Goal: Task Accomplishment & Management: Use online tool/utility

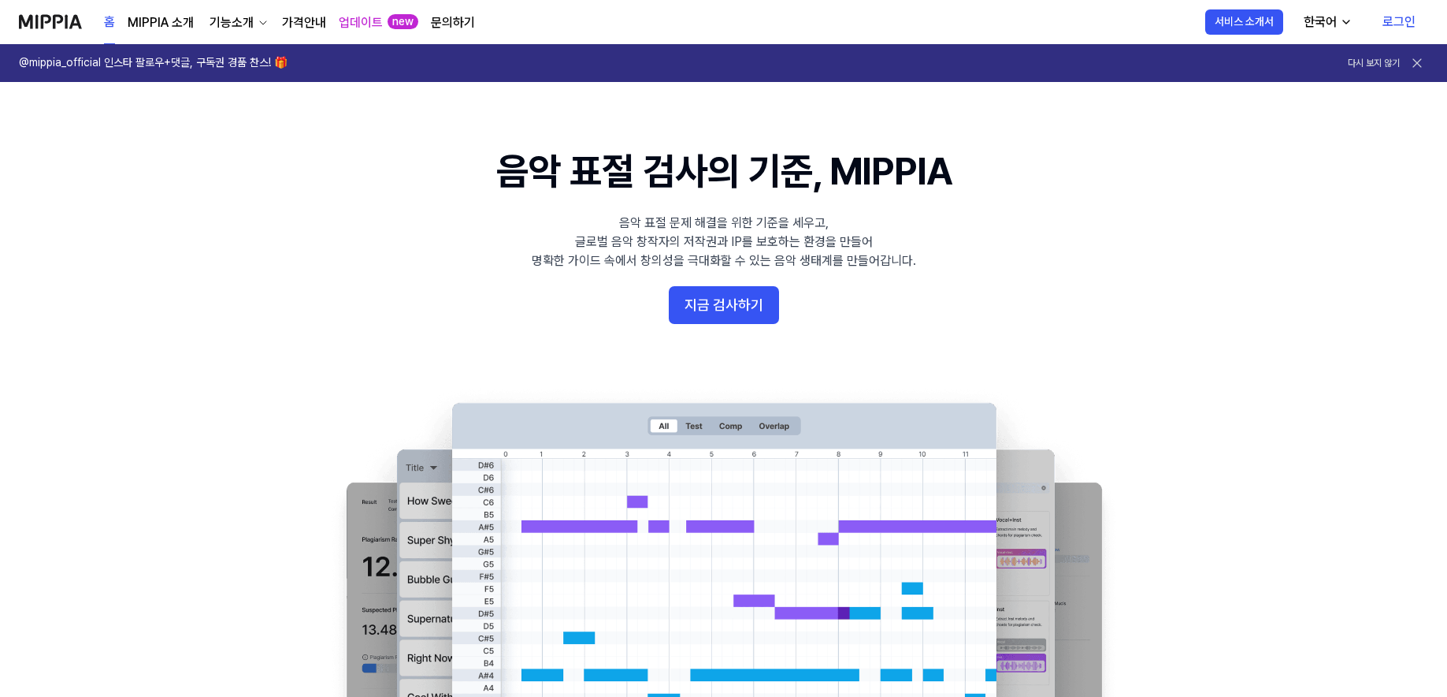
click at [1406, 20] on link "로그인" at bounding box center [1399, 22] width 58 height 44
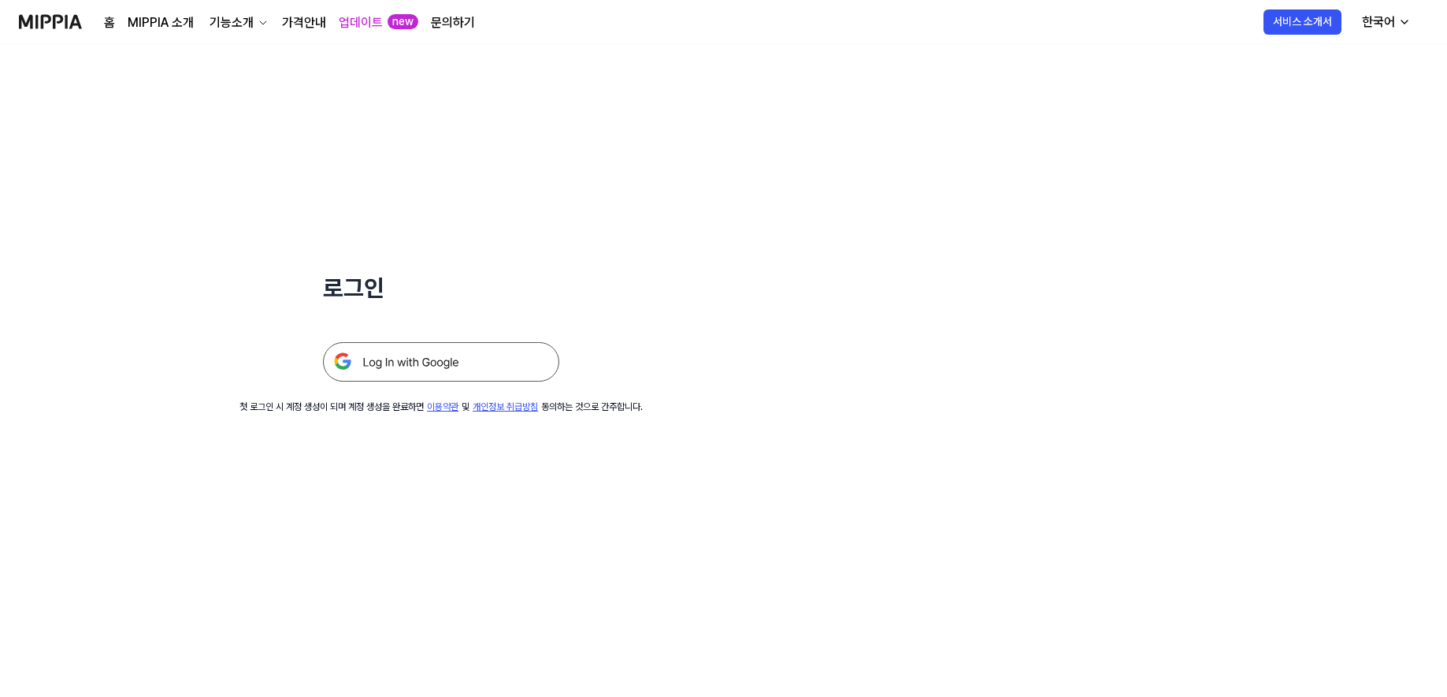
click at [466, 358] on img at bounding box center [441, 361] width 236 height 39
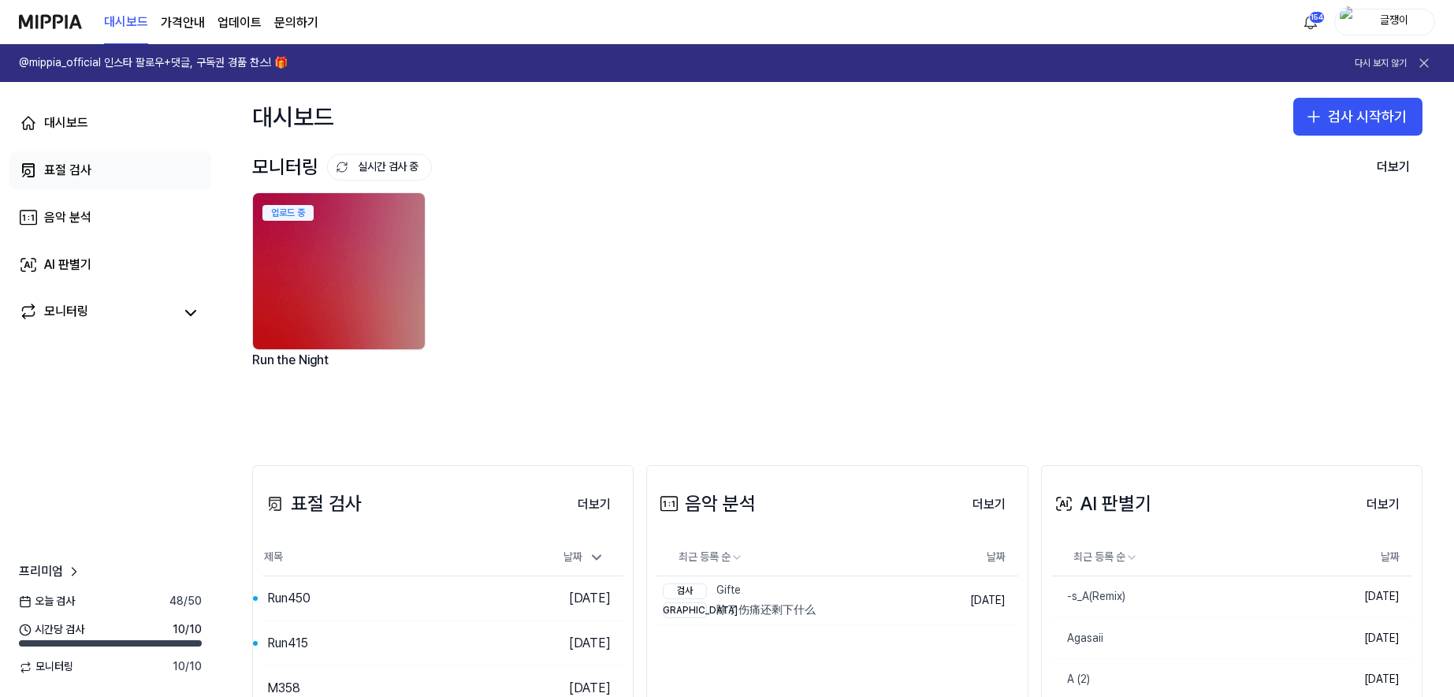
click at [67, 168] on div "표절 검사" at bounding box center [67, 170] width 47 height 19
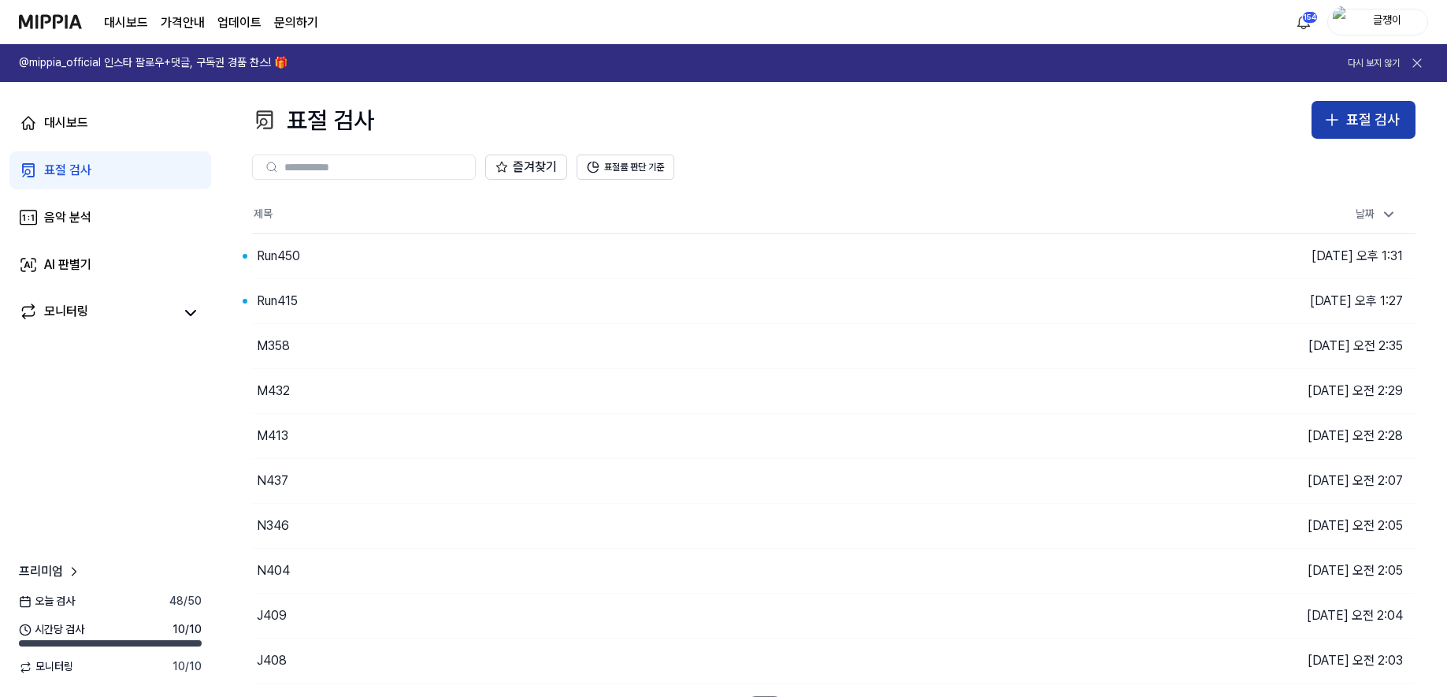
click at [1345, 127] on button "표절 검사" at bounding box center [1364, 120] width 104 height 38
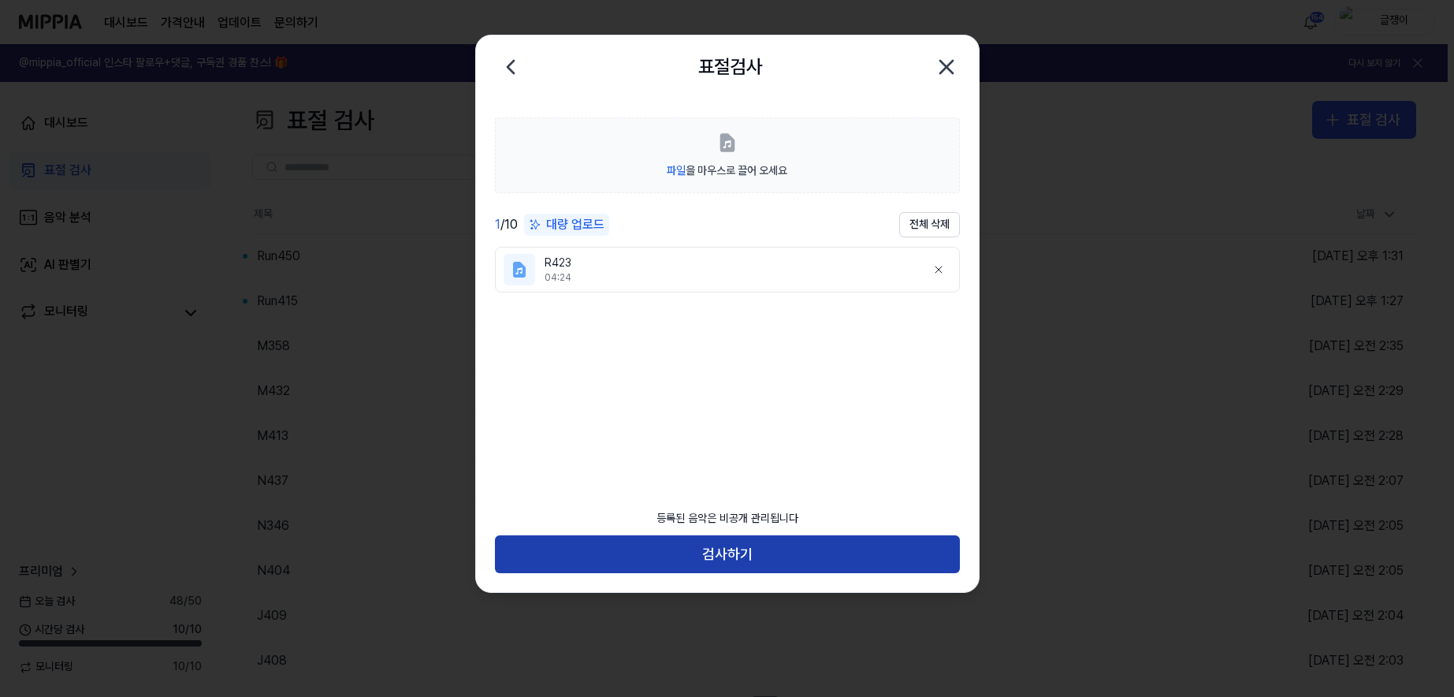
click at [723, 554] on button "검사하기" at bounding box center [727, 554] width 465 height 38
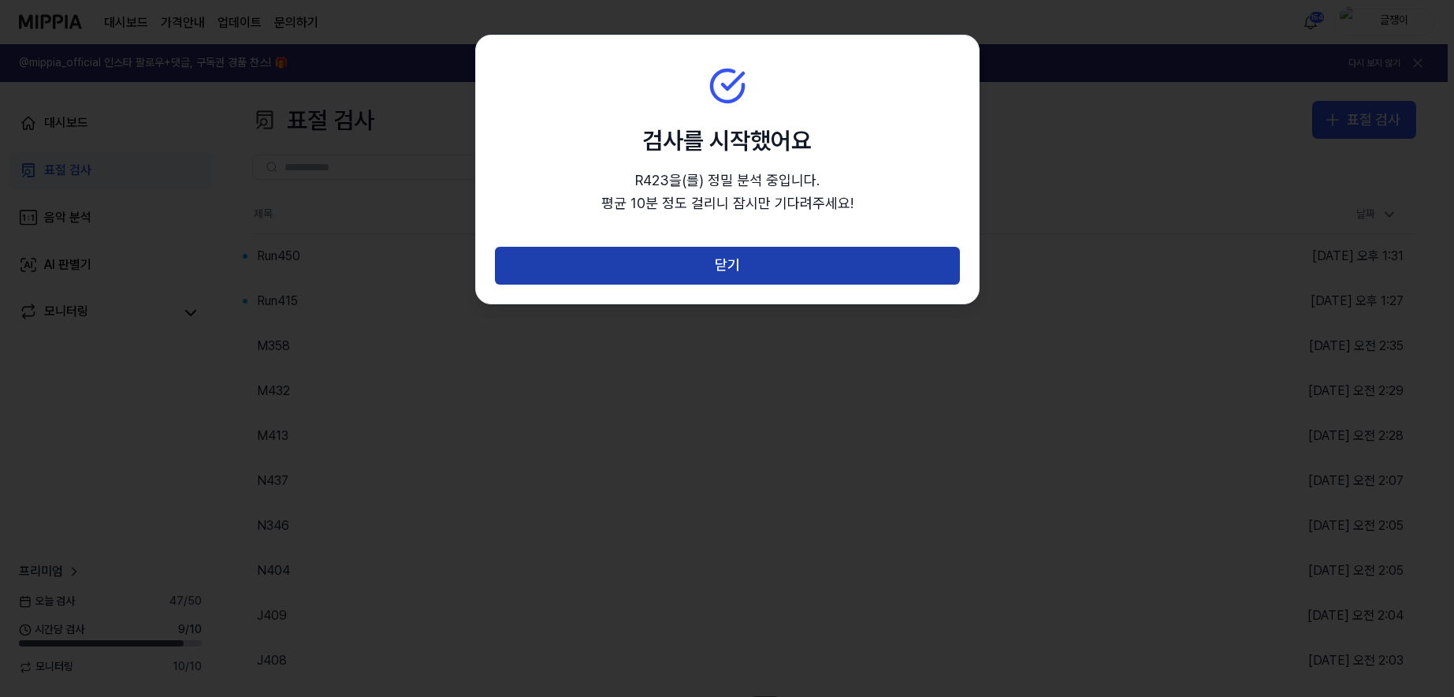
click at [724, 262] on button "닫기" at bounding box center [727, 266] width 465 height 38
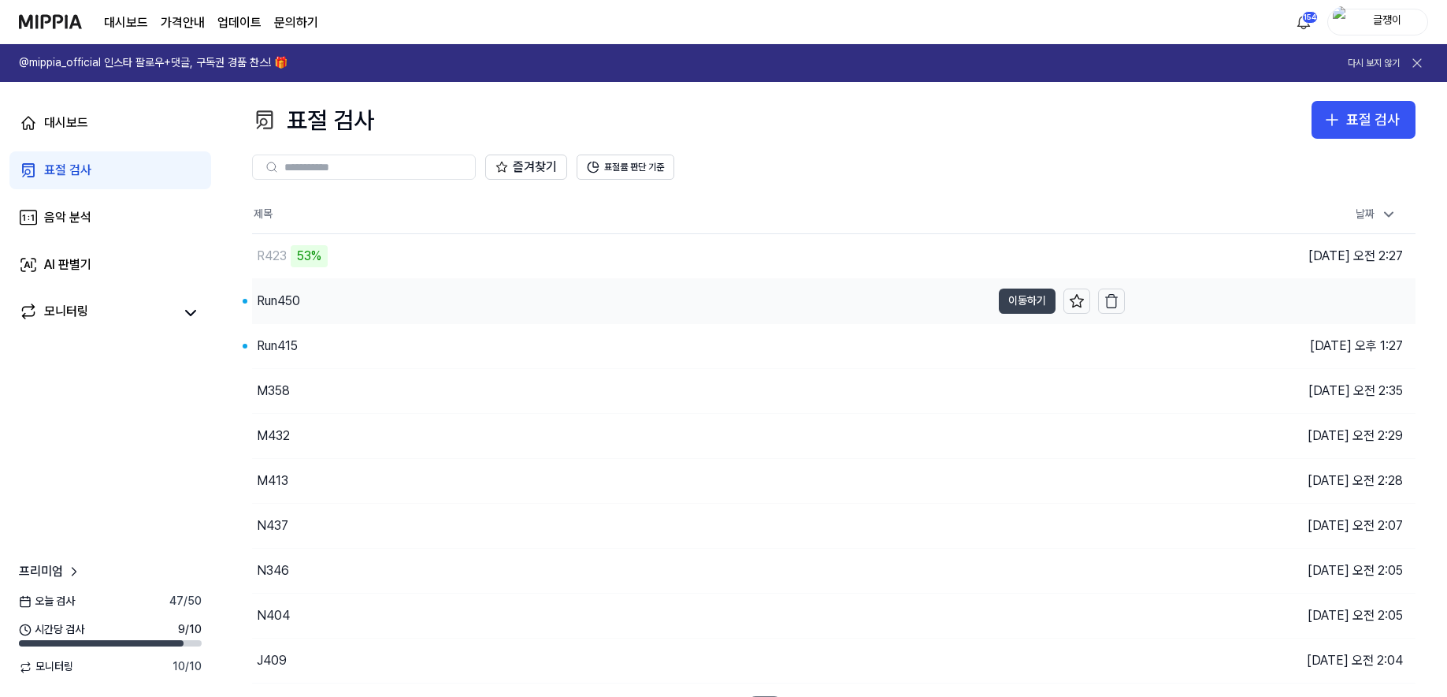
click at [1021, 295] on button "이동하기" at bounding box center [1027, 300] width 57 height 25
click at [1020, 346] on button "이동하기" at bounding box center [1027, 345] width 57 height 25
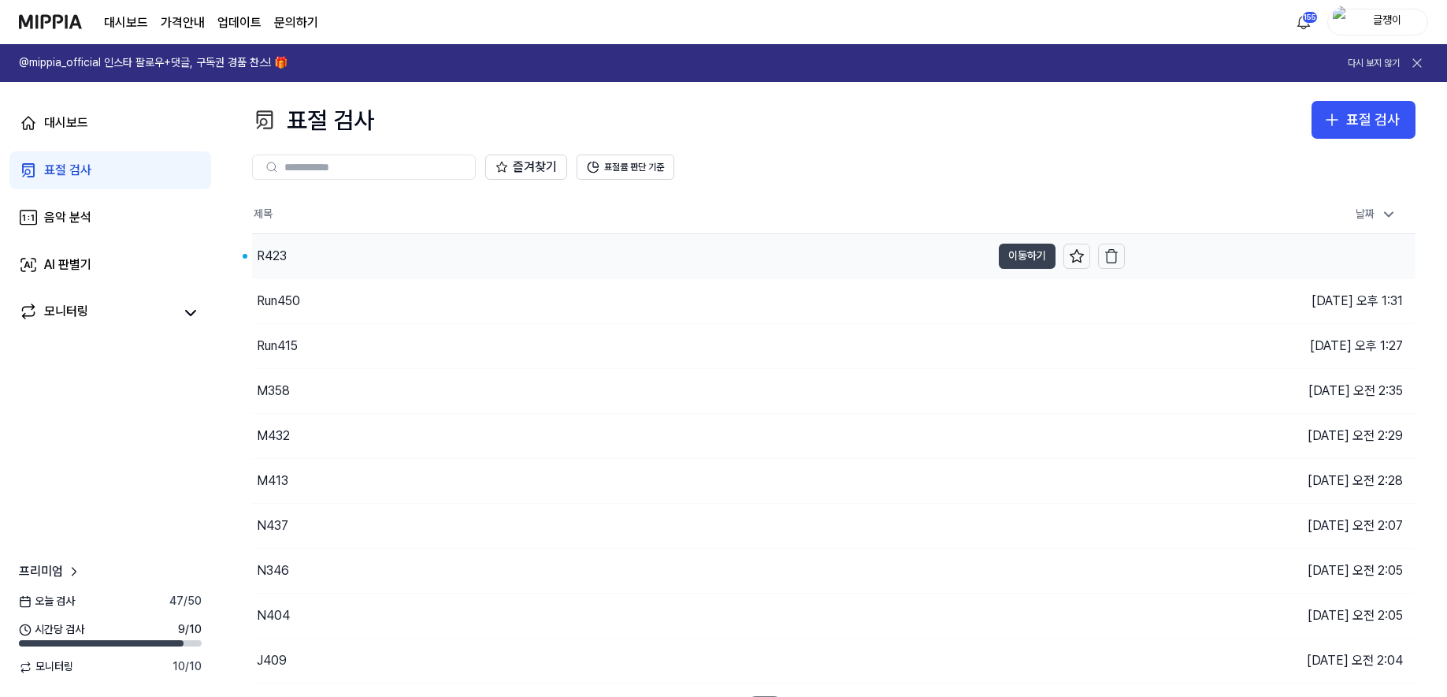
click at [1019, 250] on button "이동하기" at bounding box center [1027, 255] width 57 height 25
click at [1362, 113] on div "표절 검사" at bounding box center [1374, 120] width 54 height 23
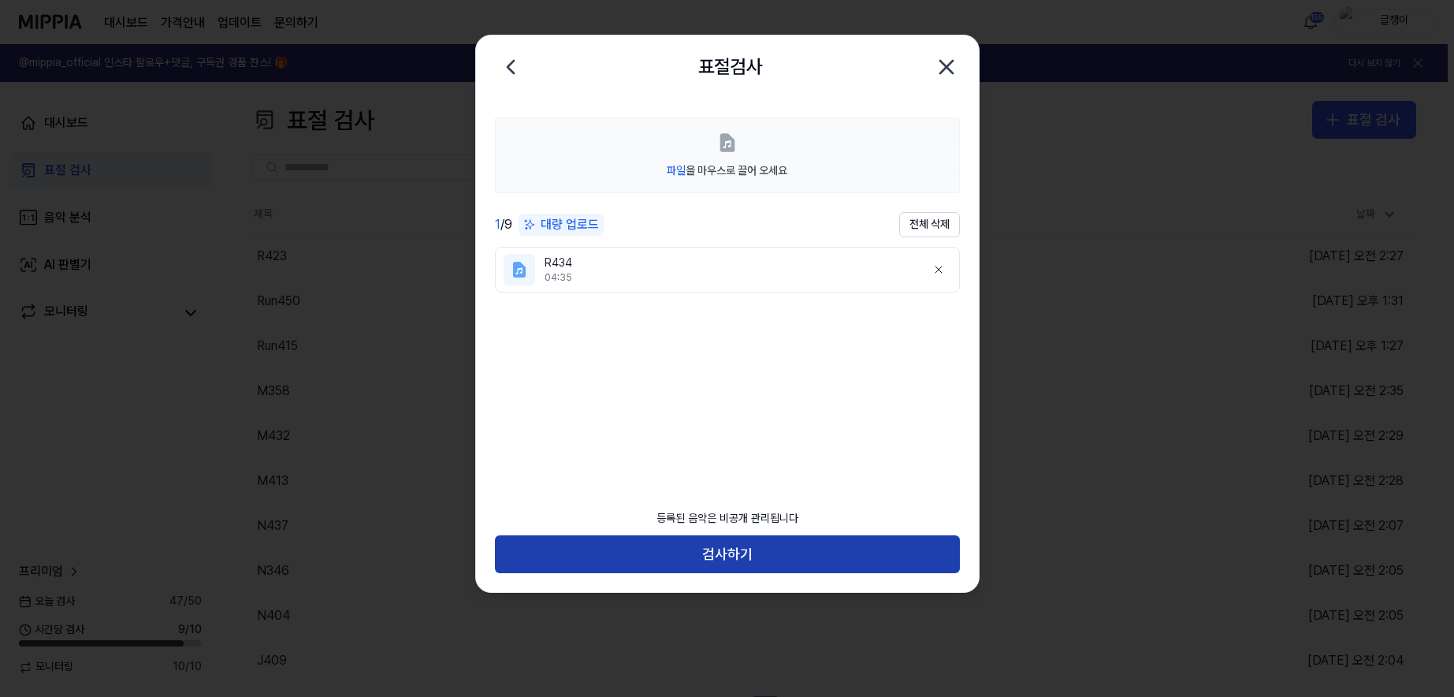
click at [749, 549] on button "검사하기" at bounding box center [727, 554] width 465 height 38
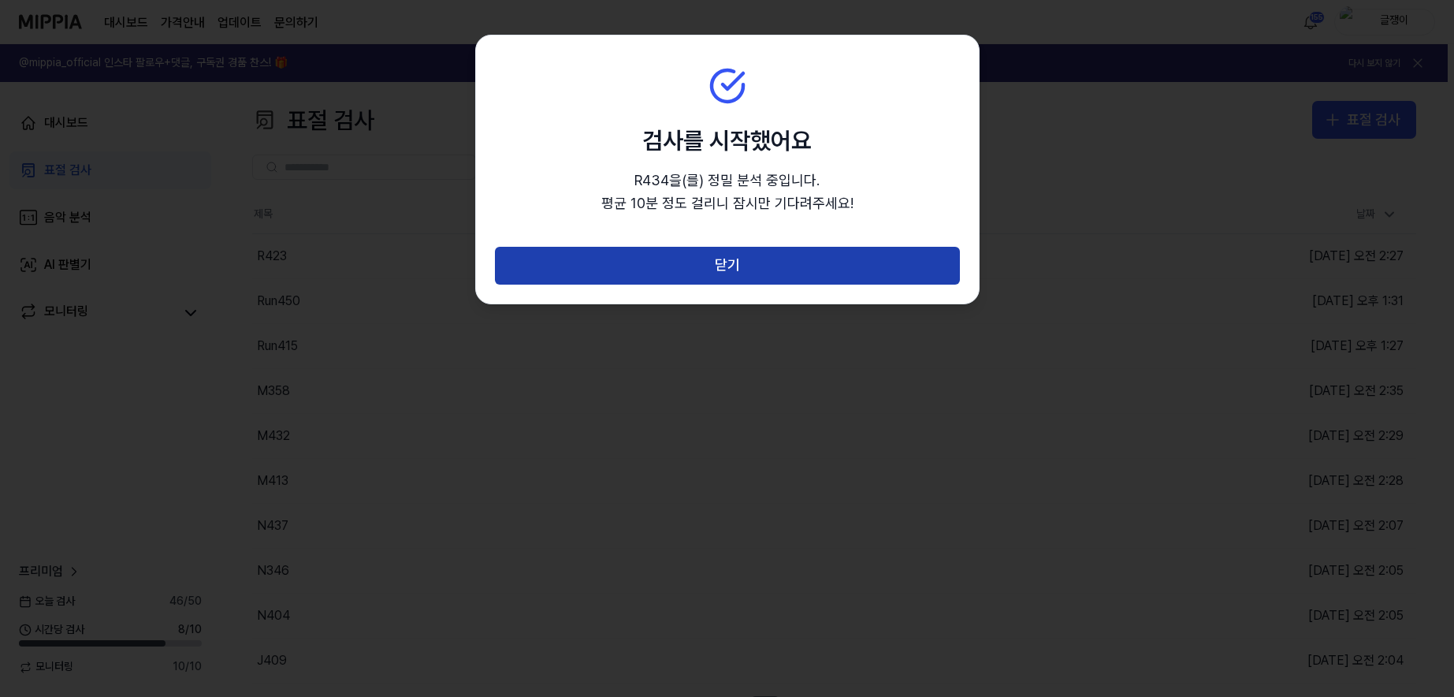
click at [735, 261] on button "닫기" at bounding box center [727, 266] width 465 height 38
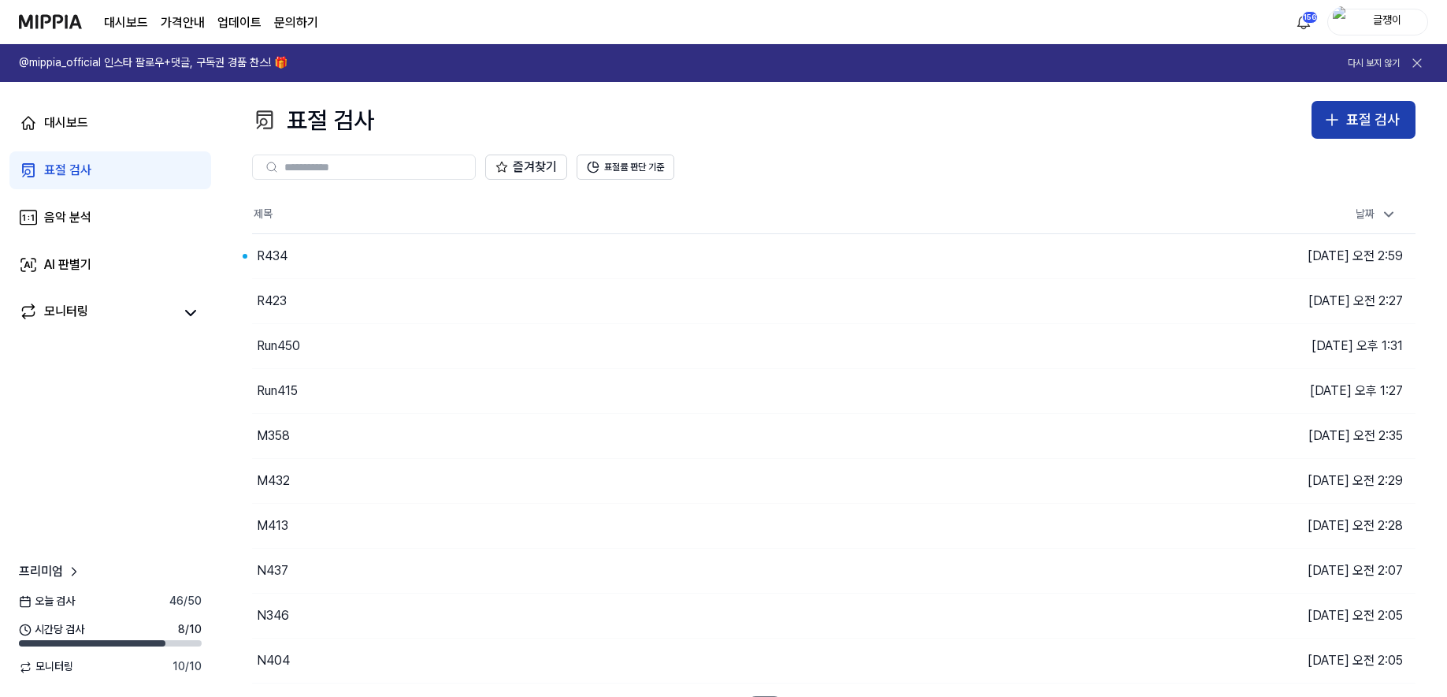
click at [1365, 123] on div "표절 검사" at bounding box center [1374, 120] width 54 height 23
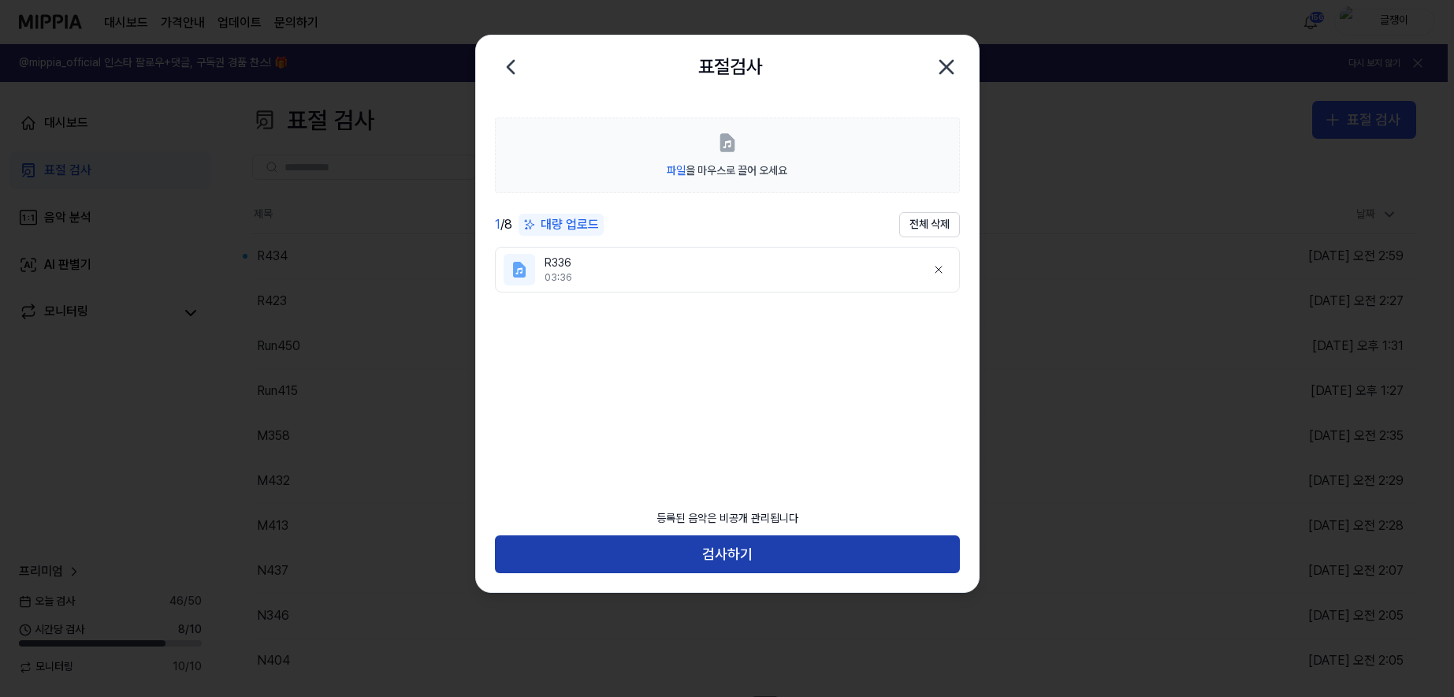
click at [735, 552] on button "검사하기" at bounding box center [727, 554] width 465 height 38
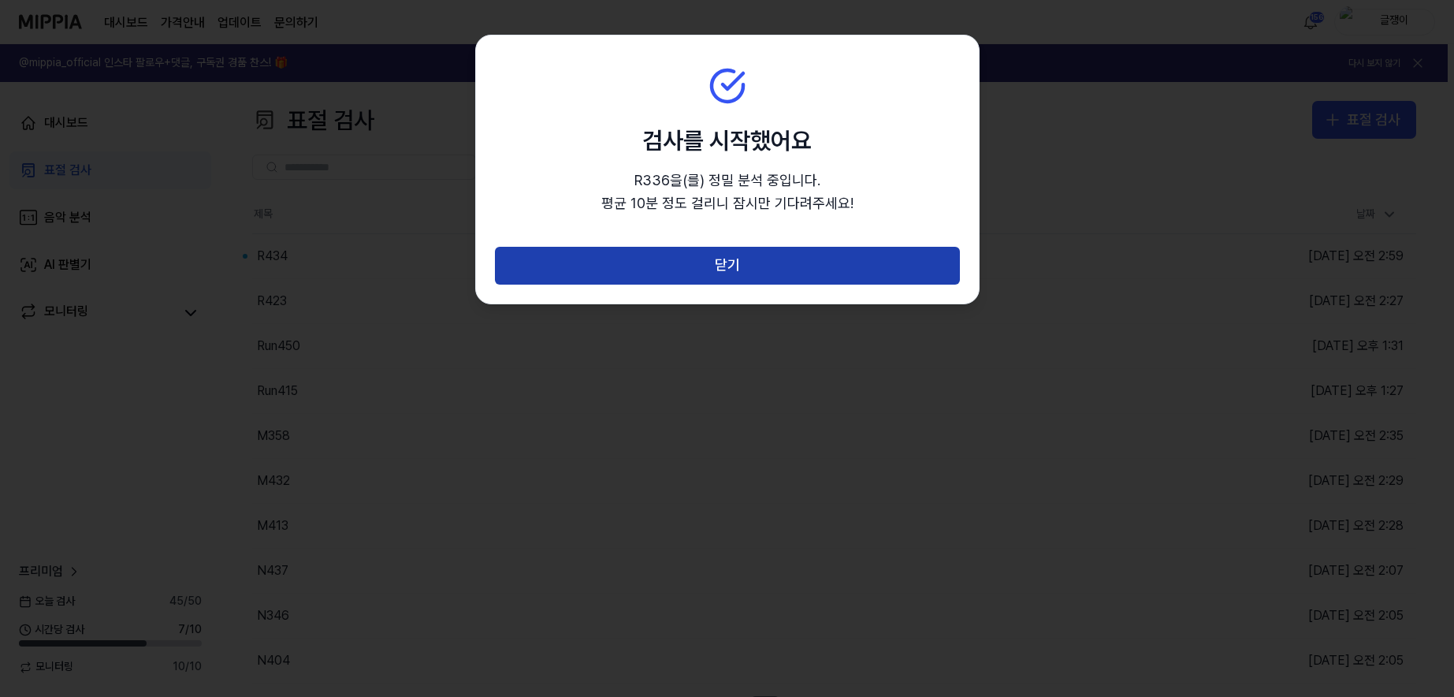
click at [730, 273] on button "닫기" at bounding box center [727, 266] width 465 height 38
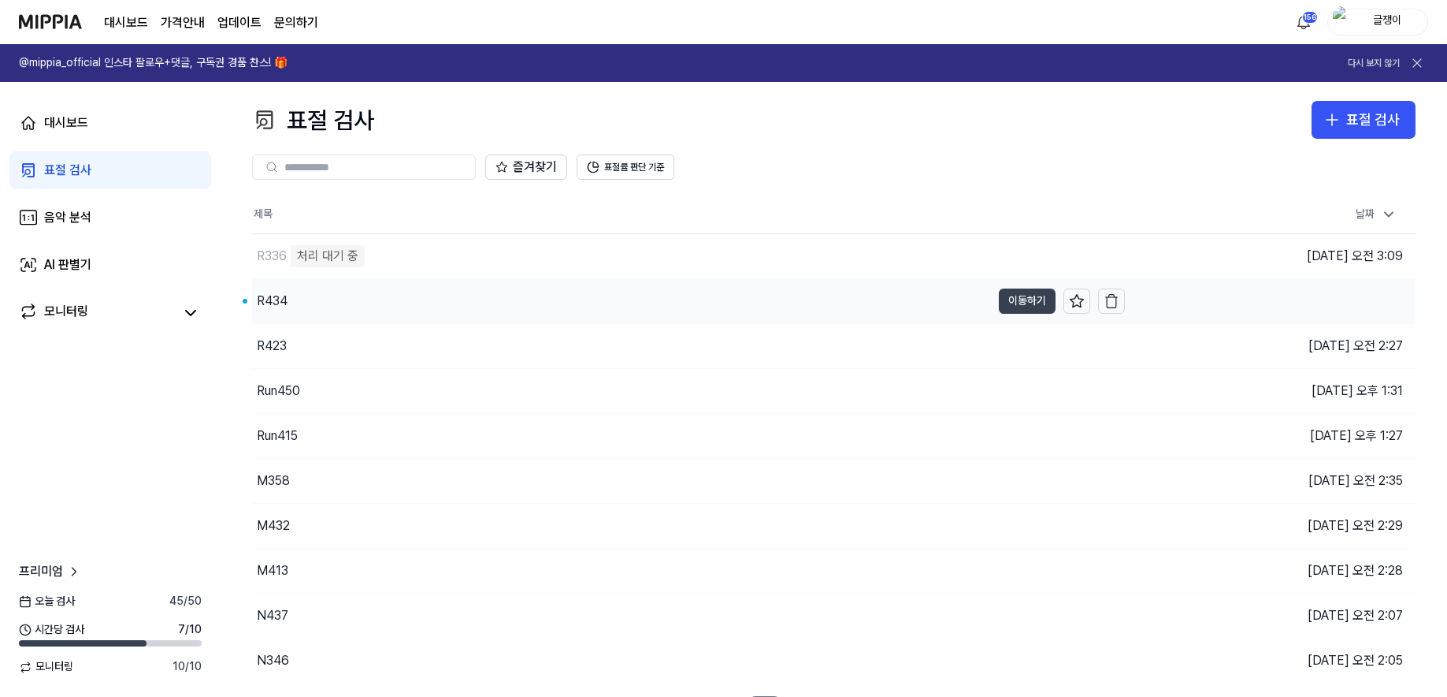
click at [1017, 299] on button "이동하기" at bounding box center [1027, 300] width 57 height 25
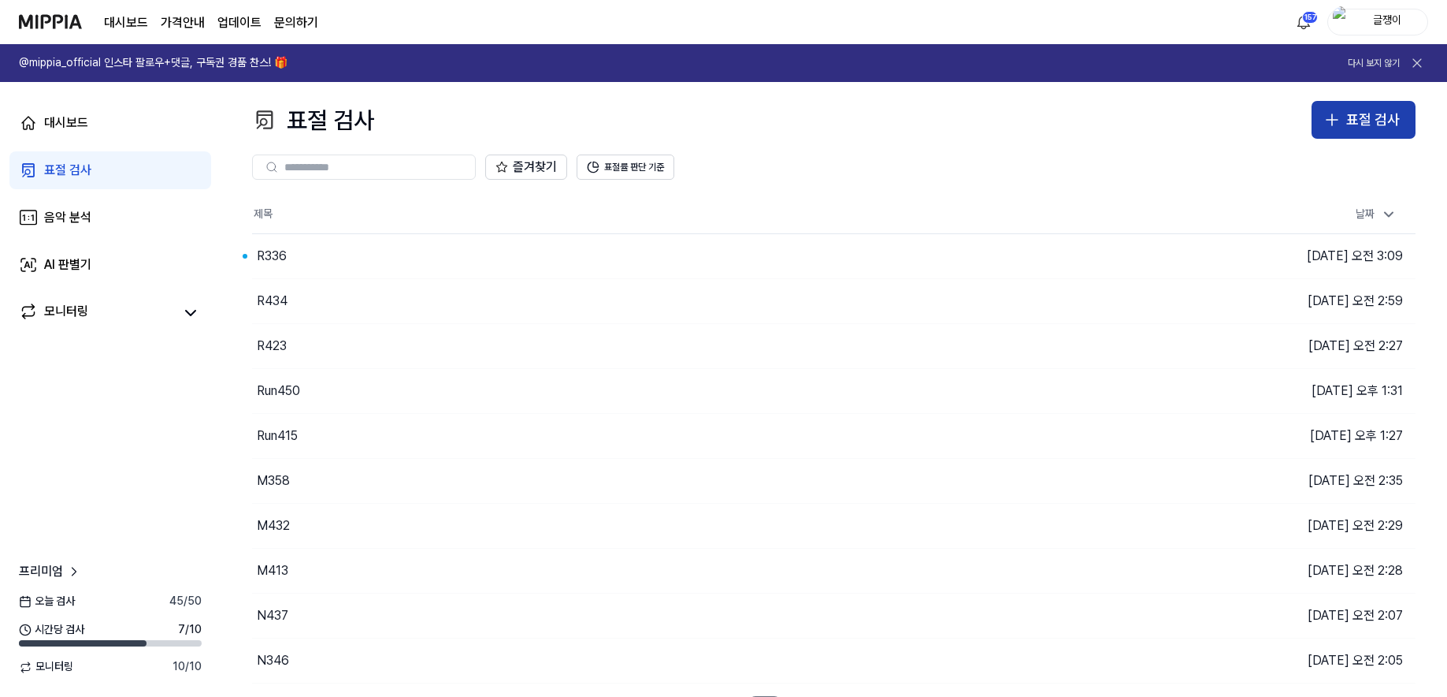
click at [1366, 120] on div "표절 검사" at bounding box center [1374, 120] width 54 height 23
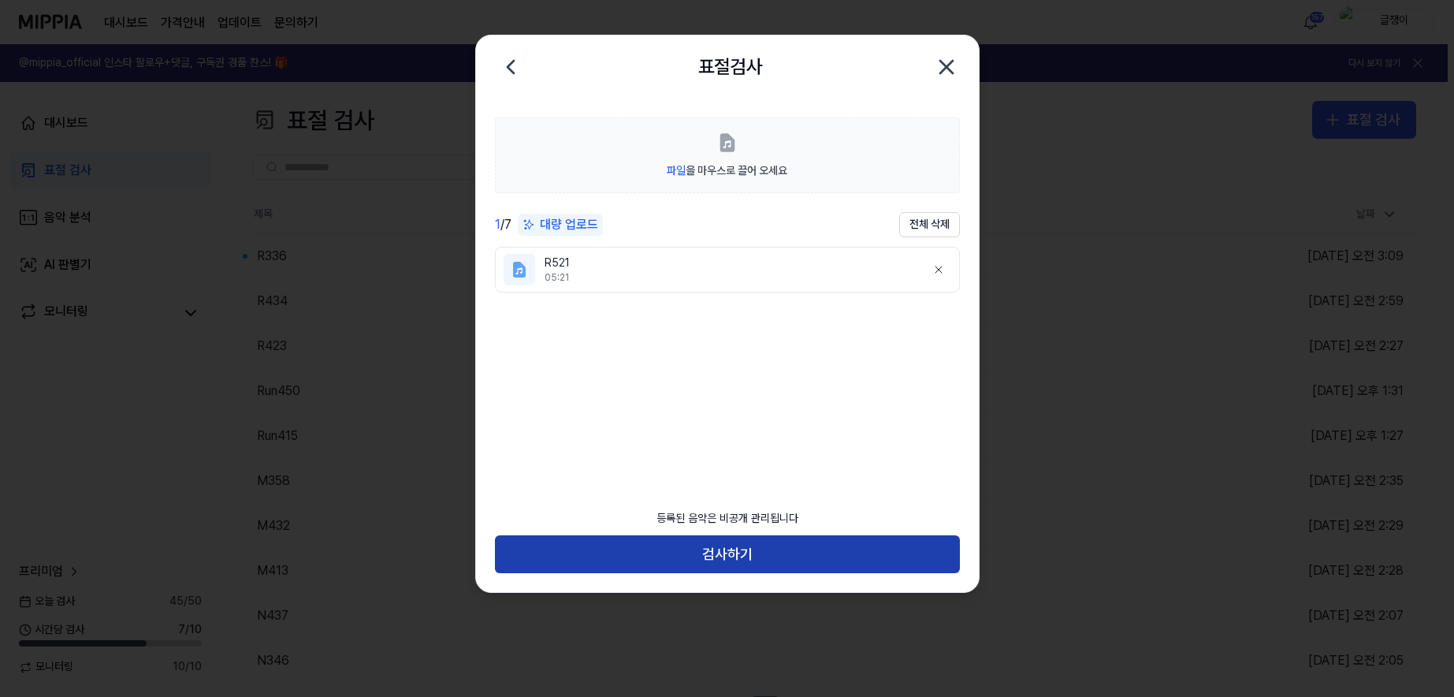
click at [721, 555] on button "검사하기" at bounding box center [727, 554] width 465 height 38
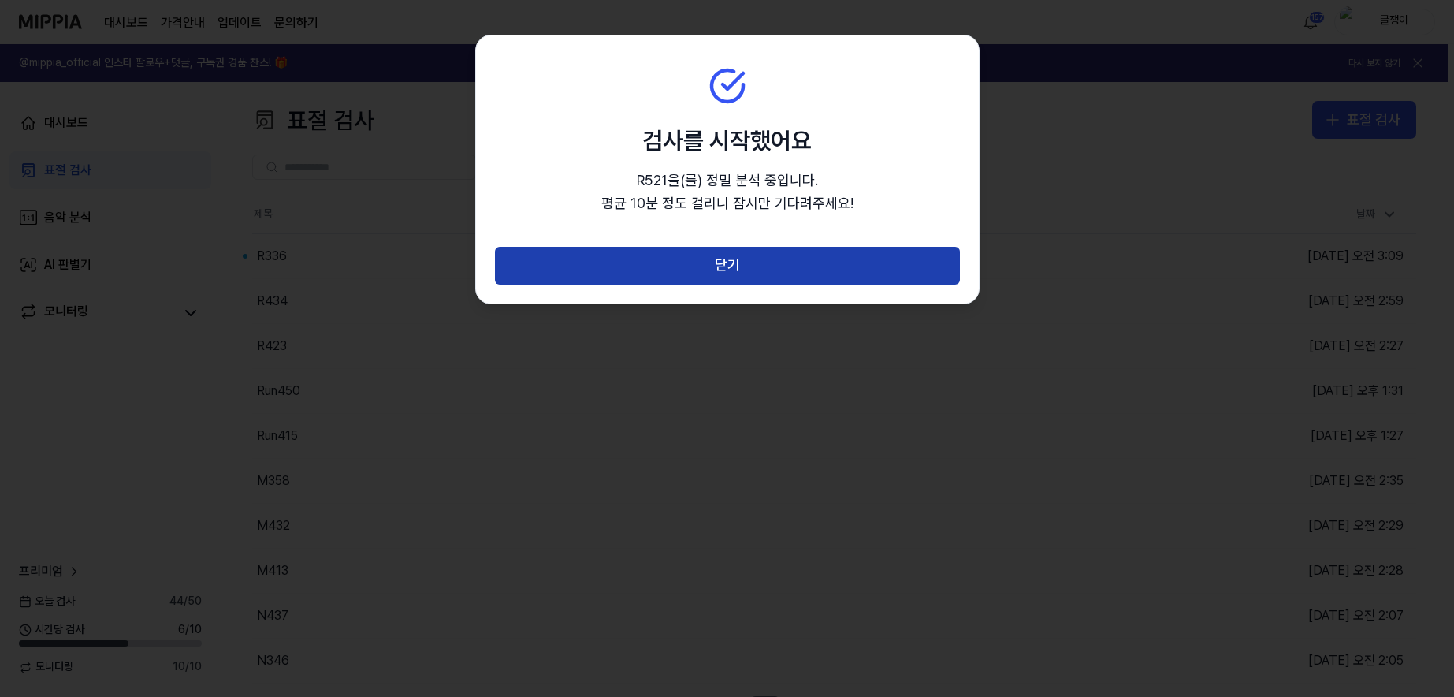
click at [730, 268] on button "닫기" at bounding box center [727, 266] width 465 height 38
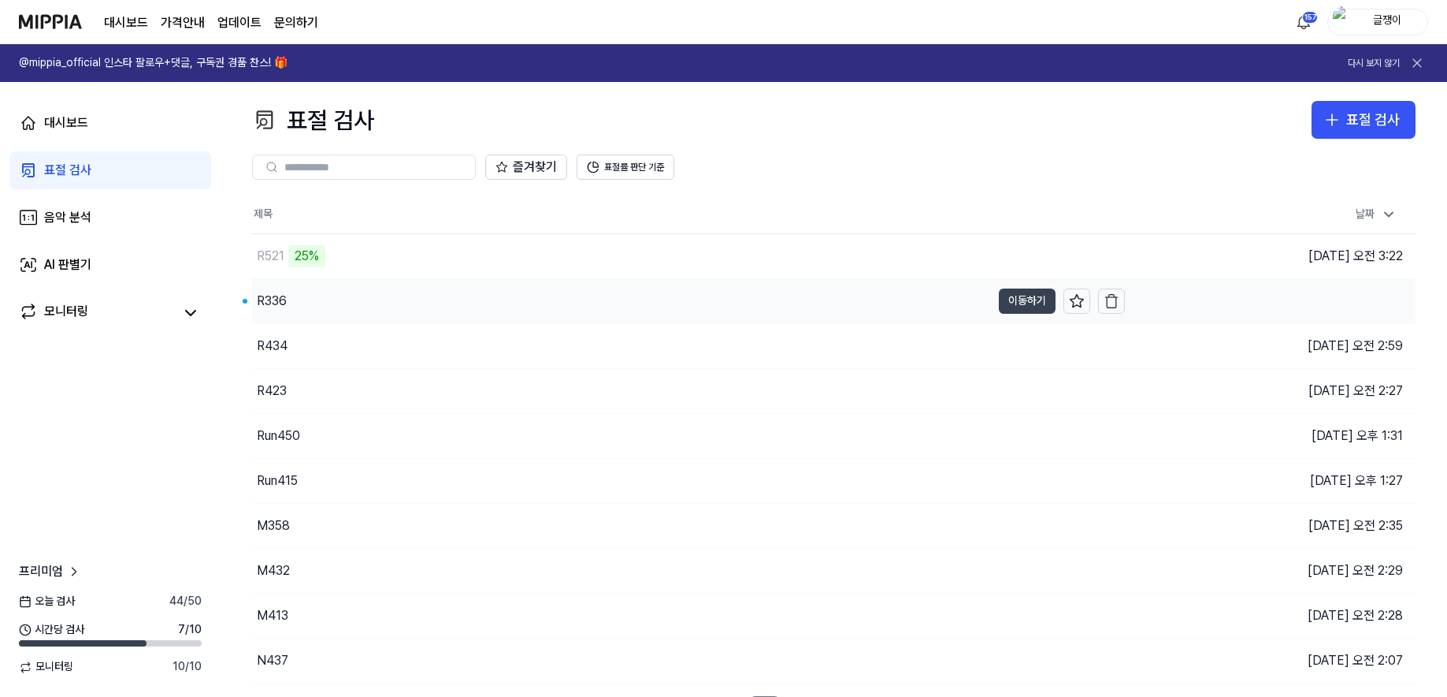
click at [1023, 302] on button "이동하기" at bounding box center [1027, 300] width 57 height 25
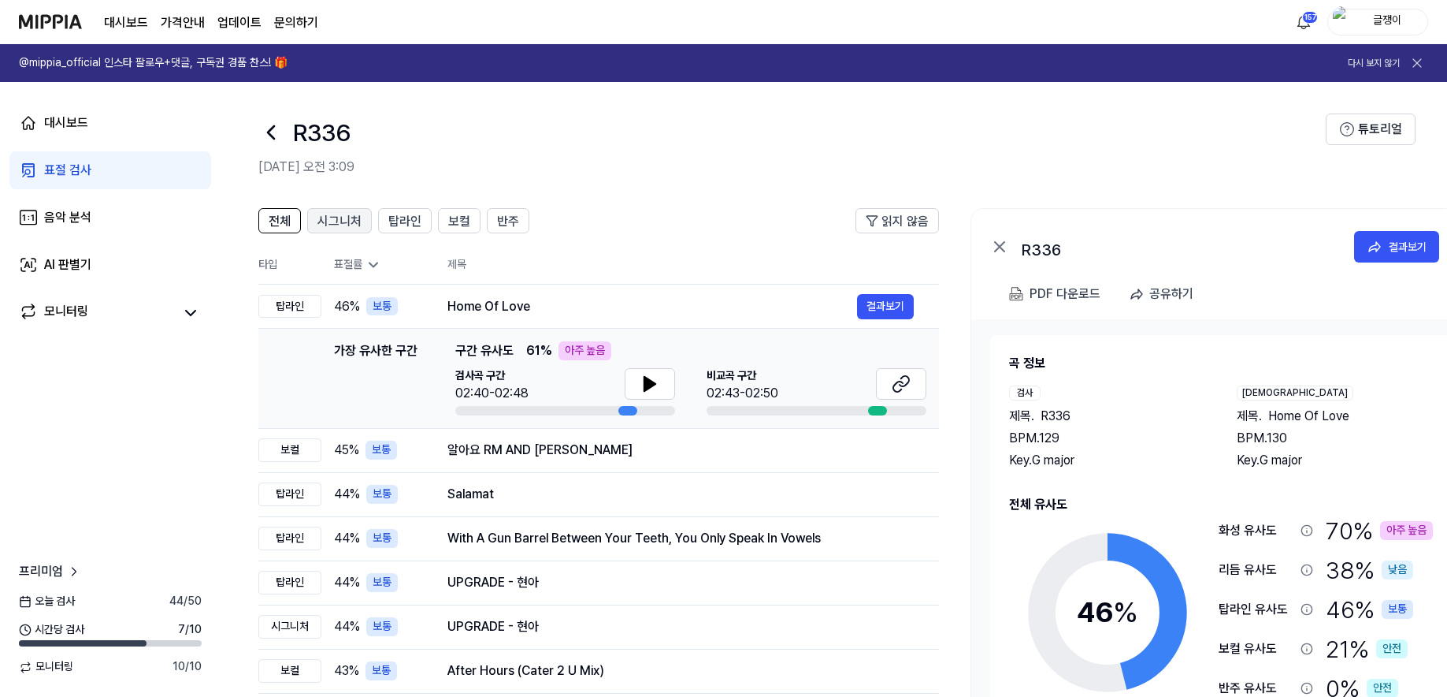
click at [330, 218] on span "시그니처" at bounding box center [340, 221] width 44 height 19
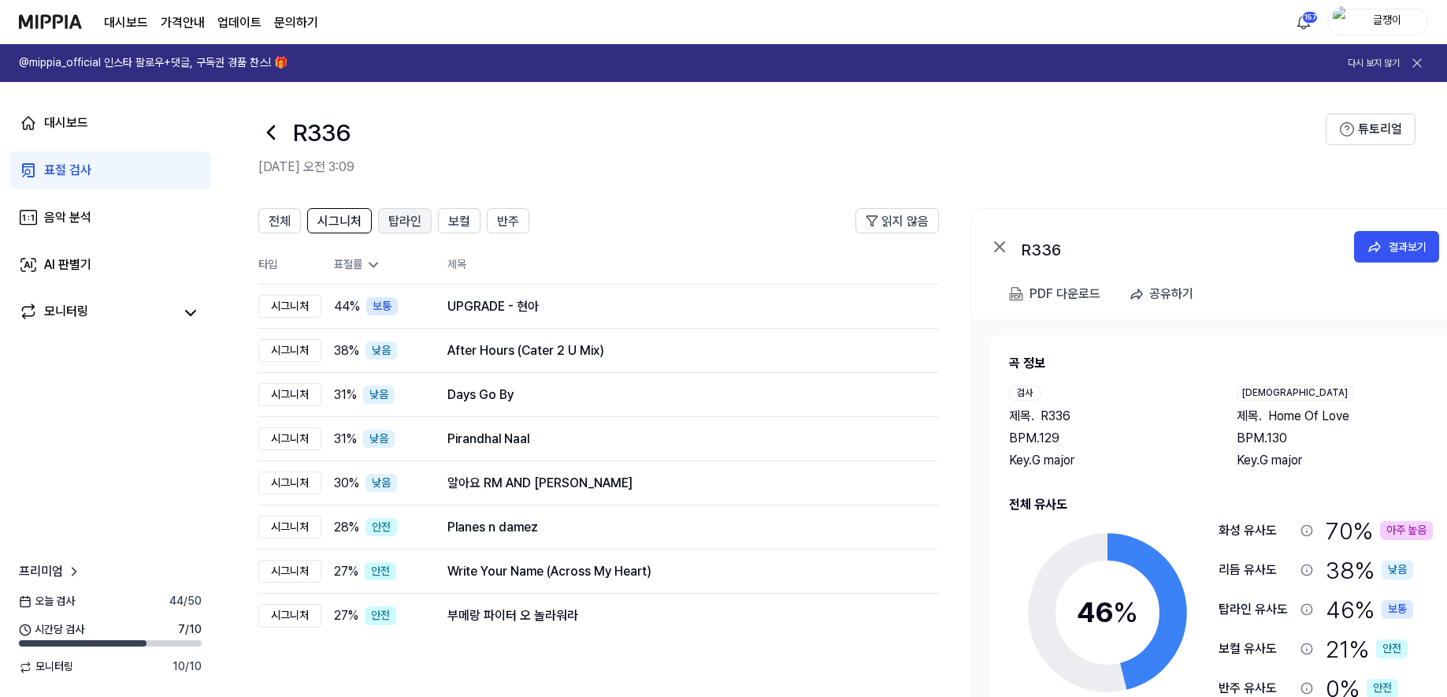
click at [407, 220] on span "탑라인" at bounding box center [404, 221] width 33 height 19
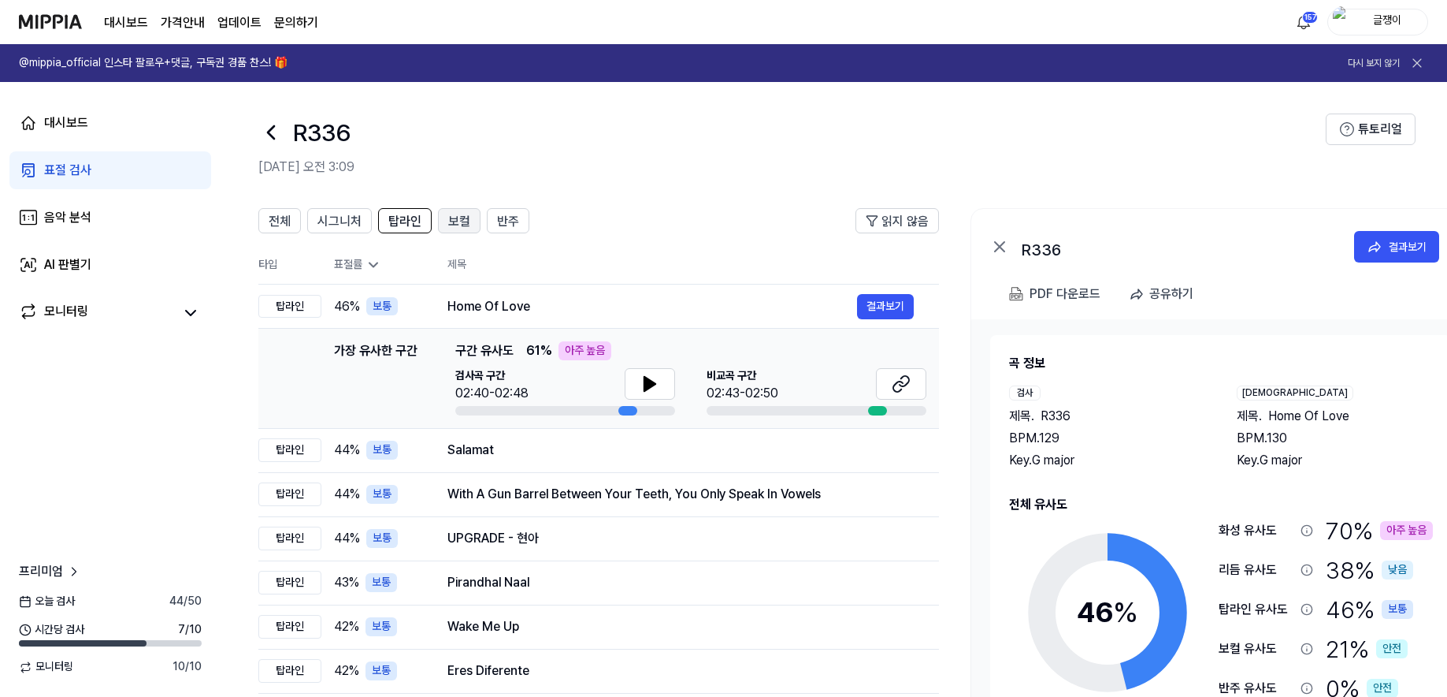
click at [451, 222] on span "보컬" at bounding box center [459, 221] width 22 height 19
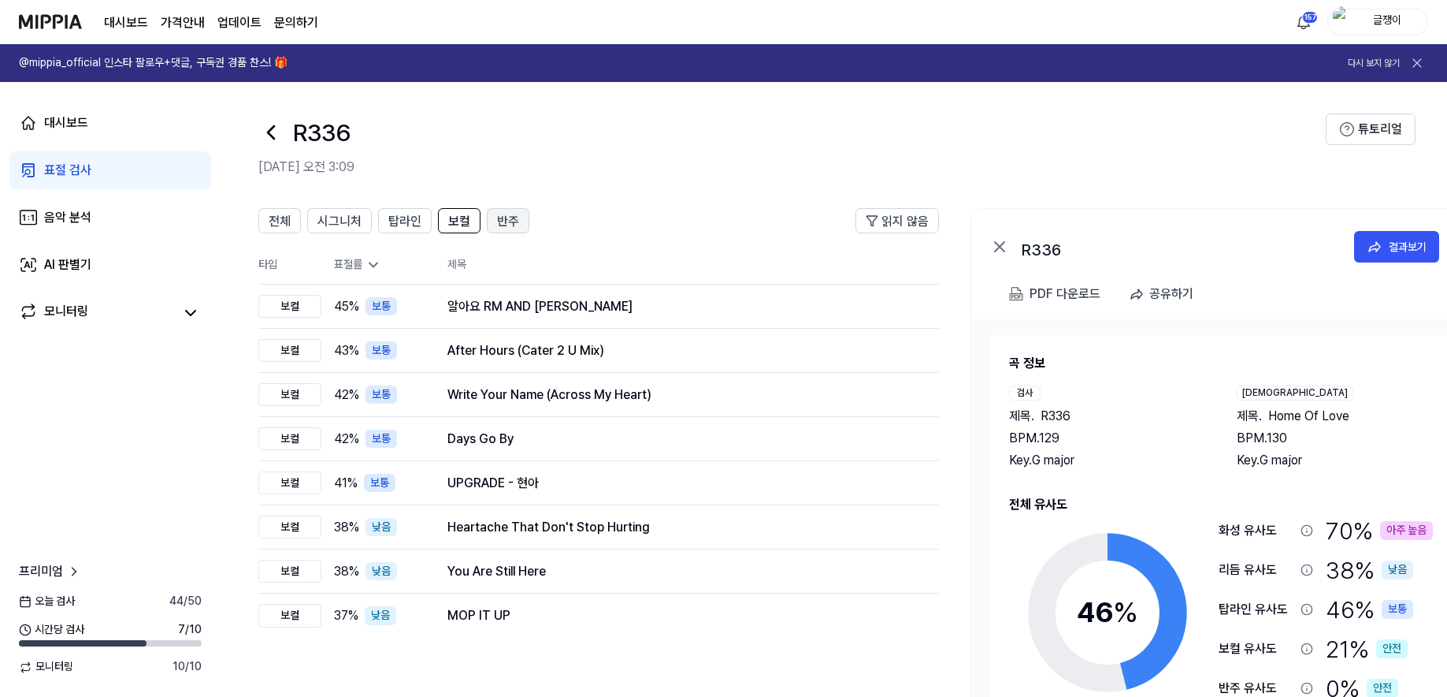
click at [507, 224] on span "반주" at bounding box center [508, 221] width 22 height 19
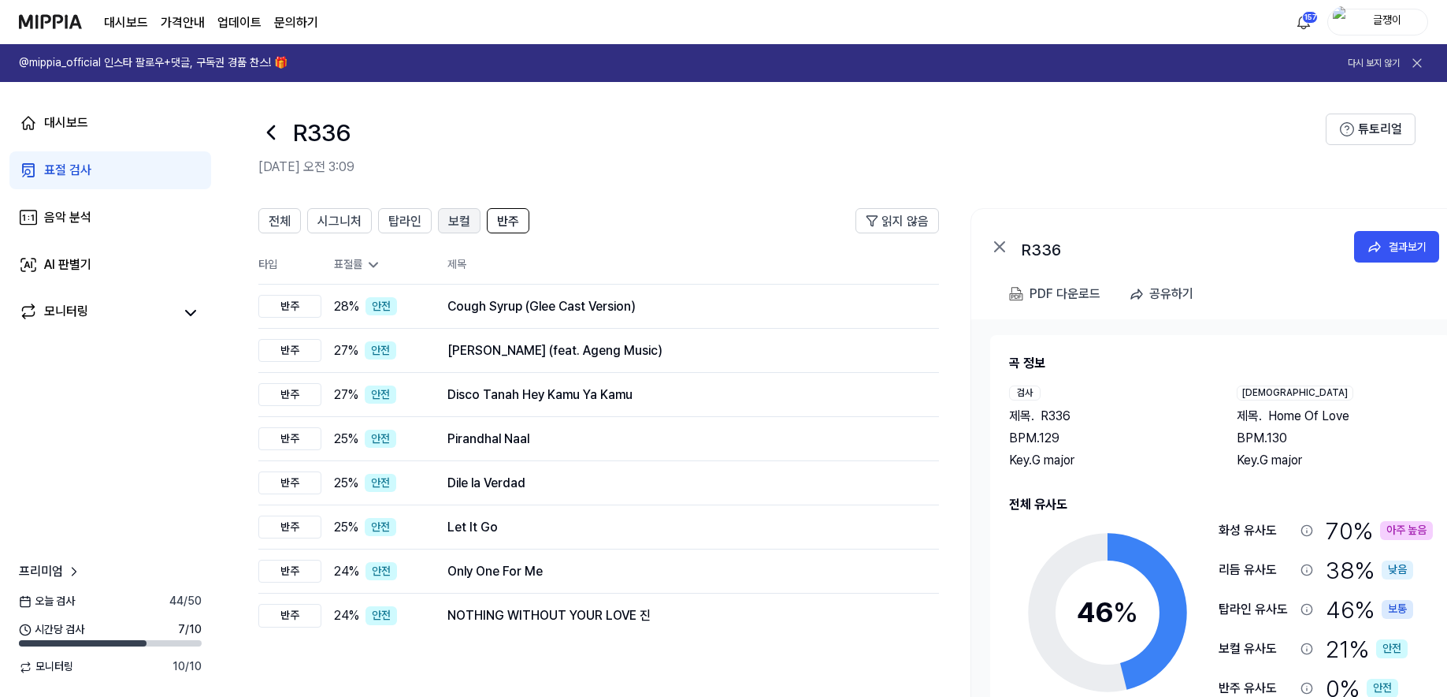
click at [453, 217] on span "보컬" at bounding box center [459, 221] width 22 height 19
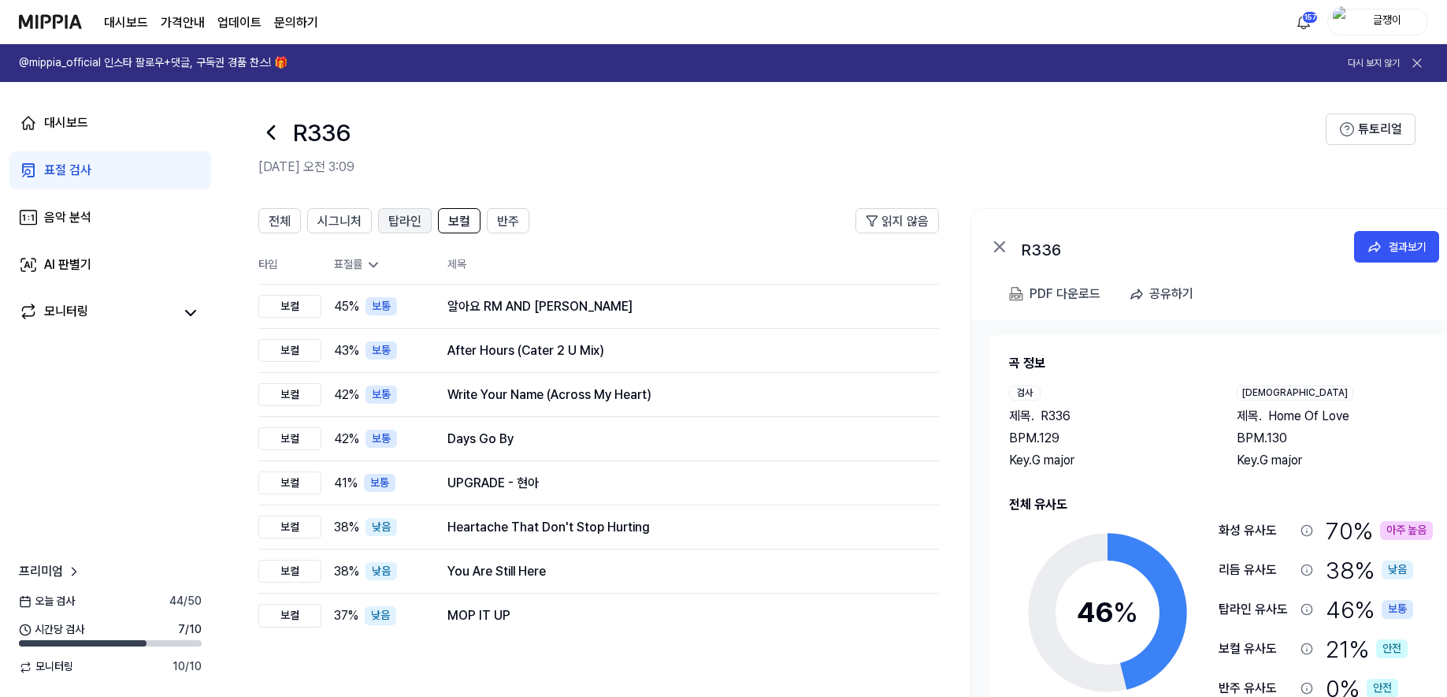
click at [397, 223] on span "탑라인" at bounding box center [404, 221] width 33 height 19
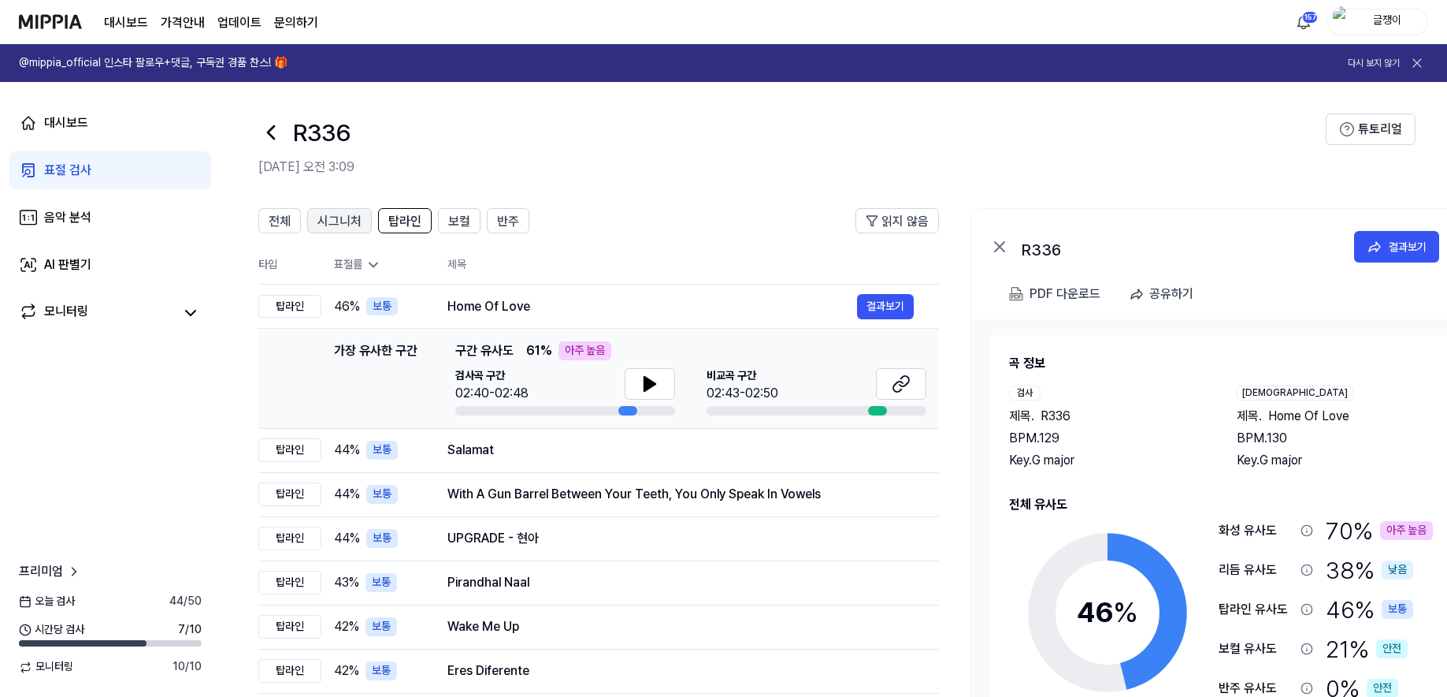
click at [329, 221] on span "시그니처" at bounding box center [340, 221] width 44 height 19
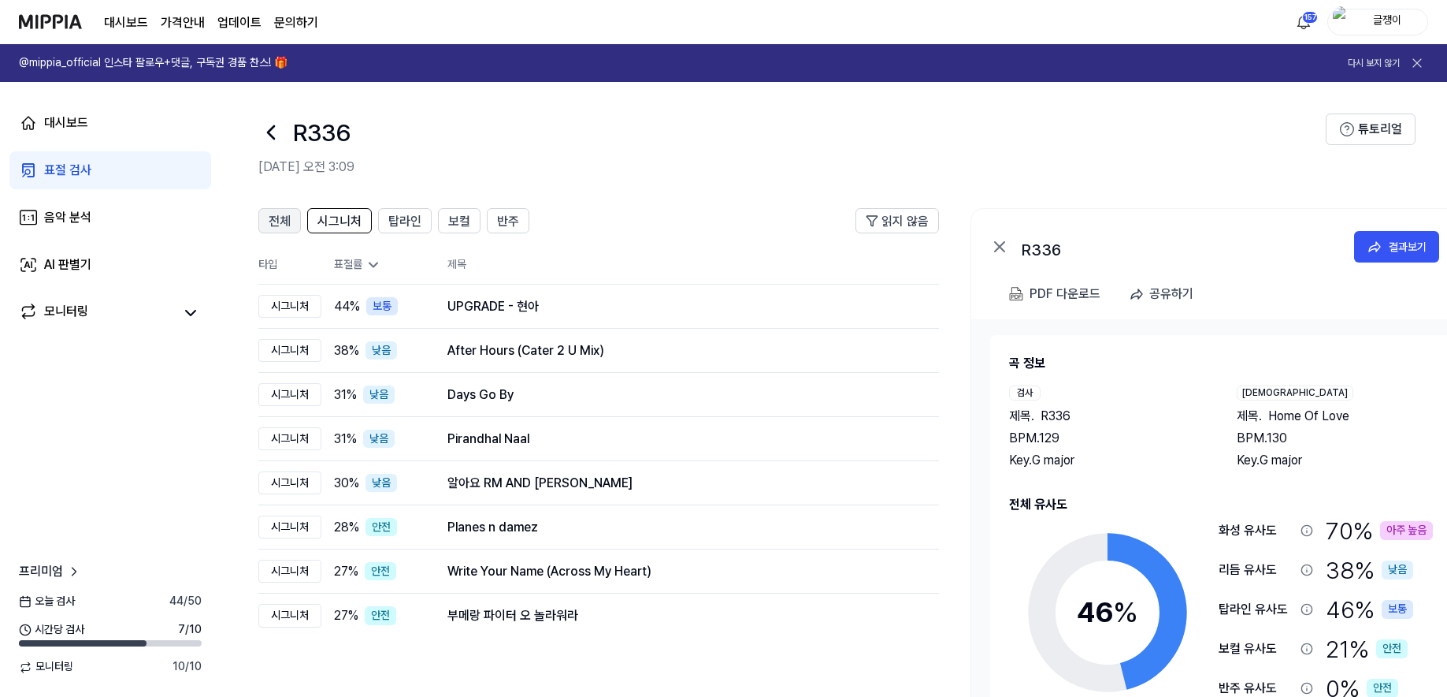
click at [276, 216] on span "전체" at bounding box center [280, 221] width 22 height 19
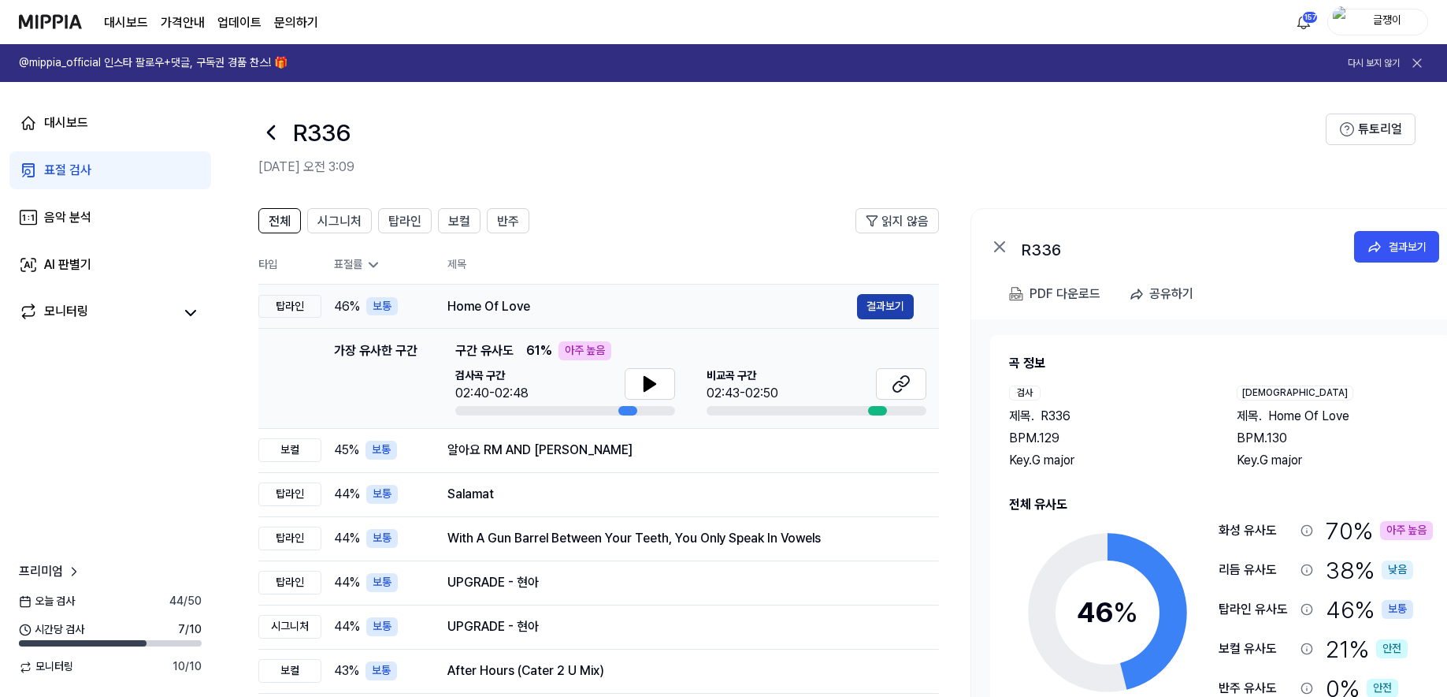
click at [875, 301] on button "결과보기" at bounding box center [885, 306] width 57 height 25
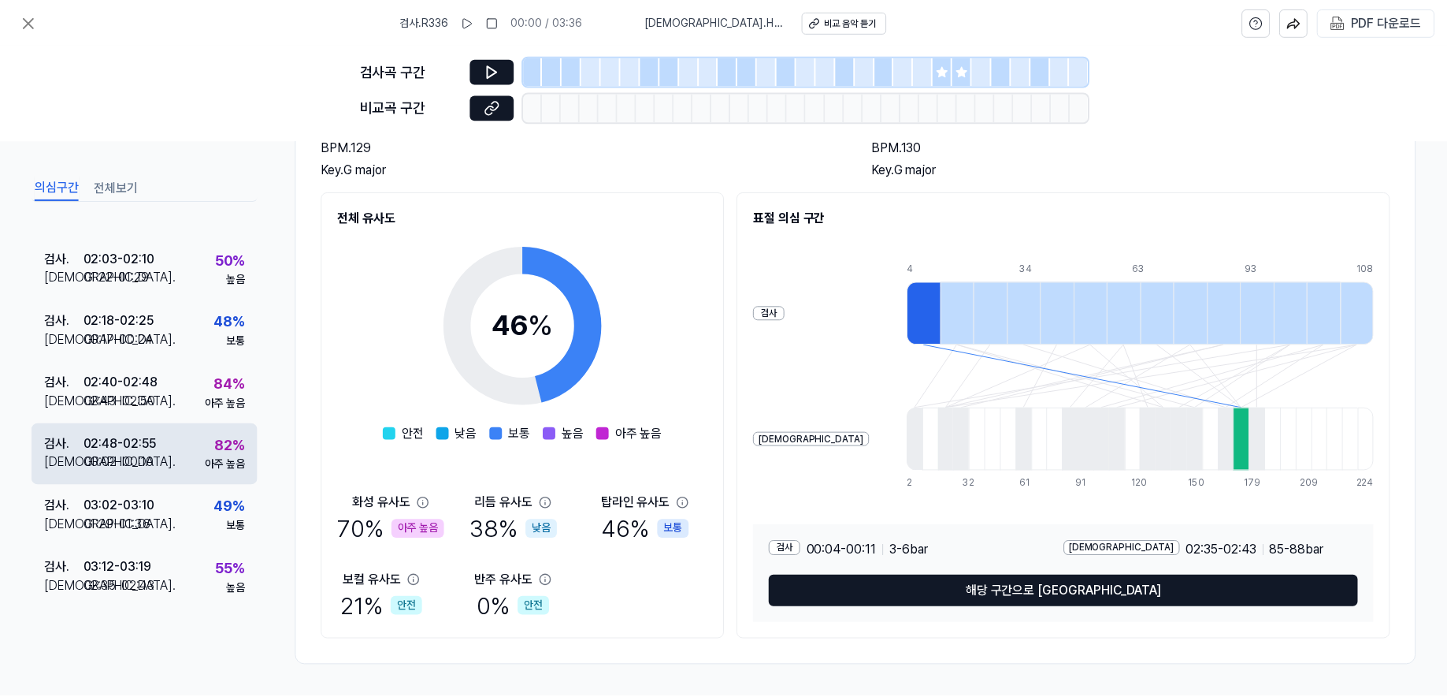
scroll to position [536, 0]
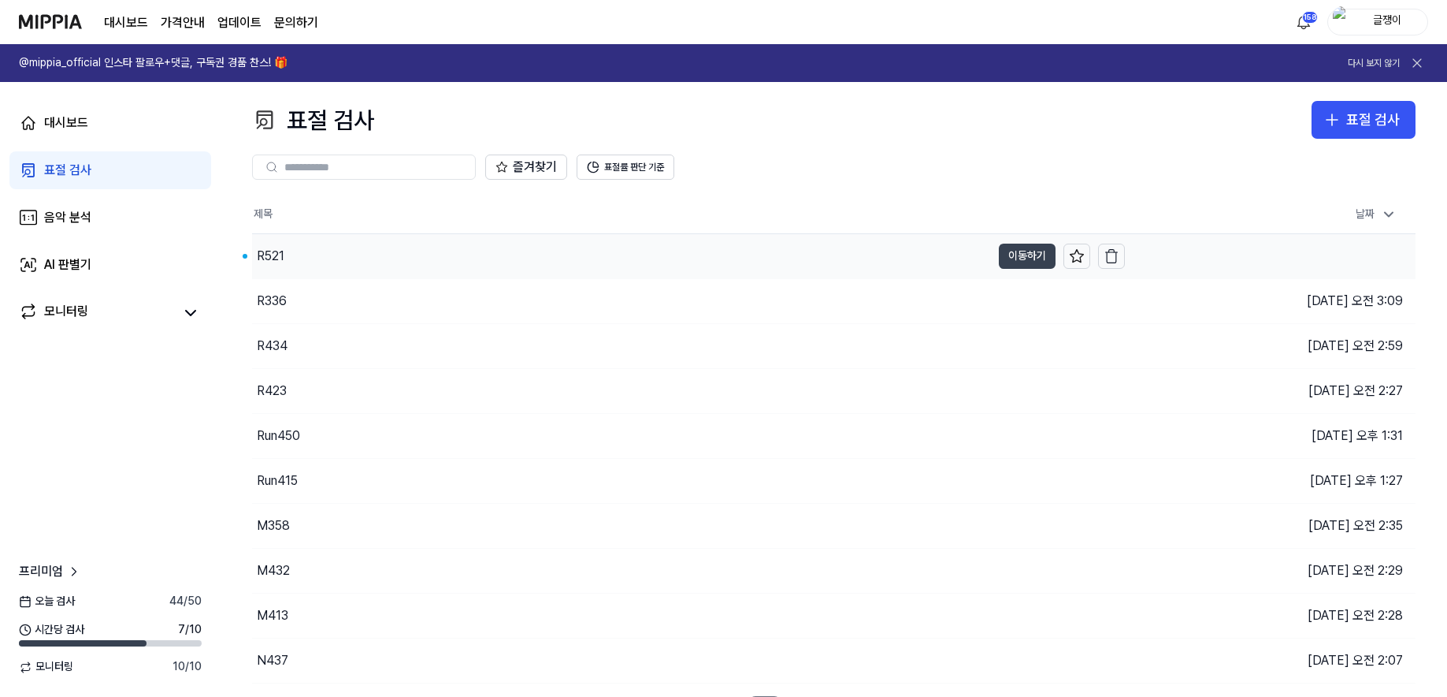
click at [1020, 249] on button "이동하기" at bounding box center [1027, 255] width 57 height 25
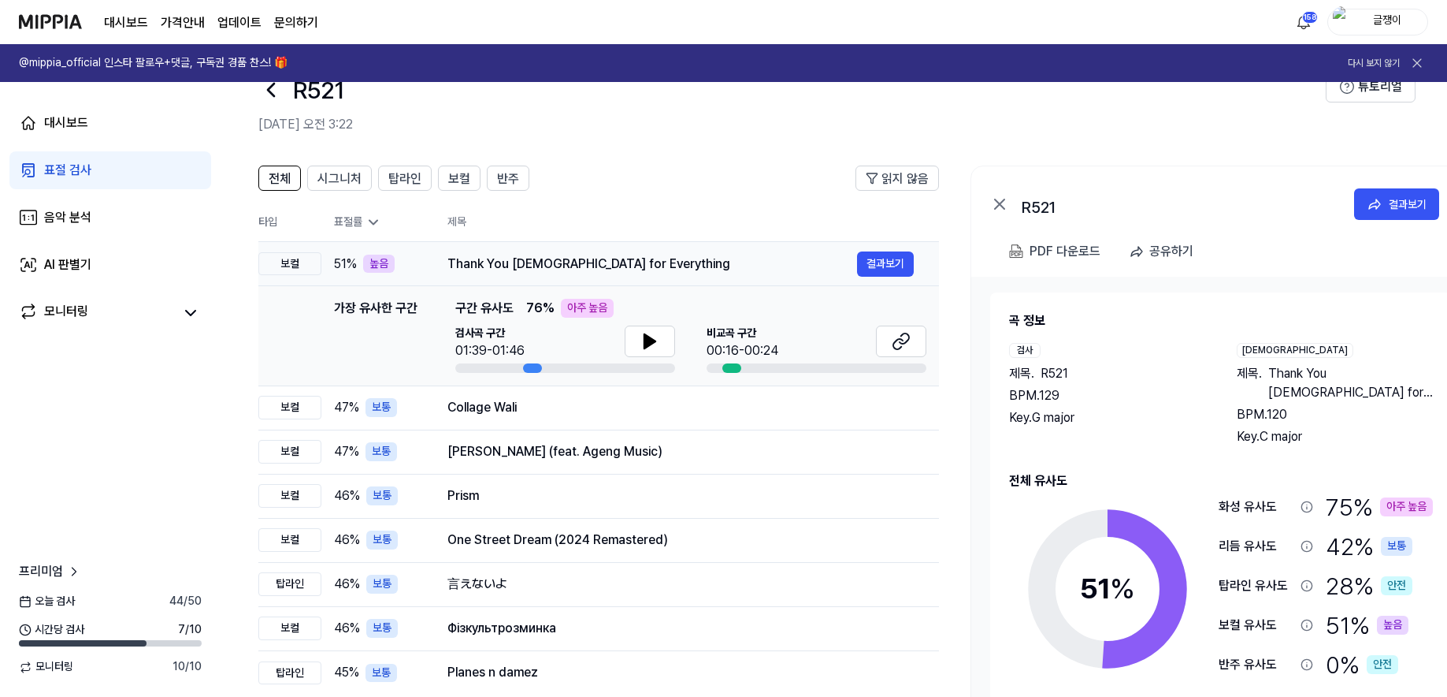
scroll to position [79, 0]
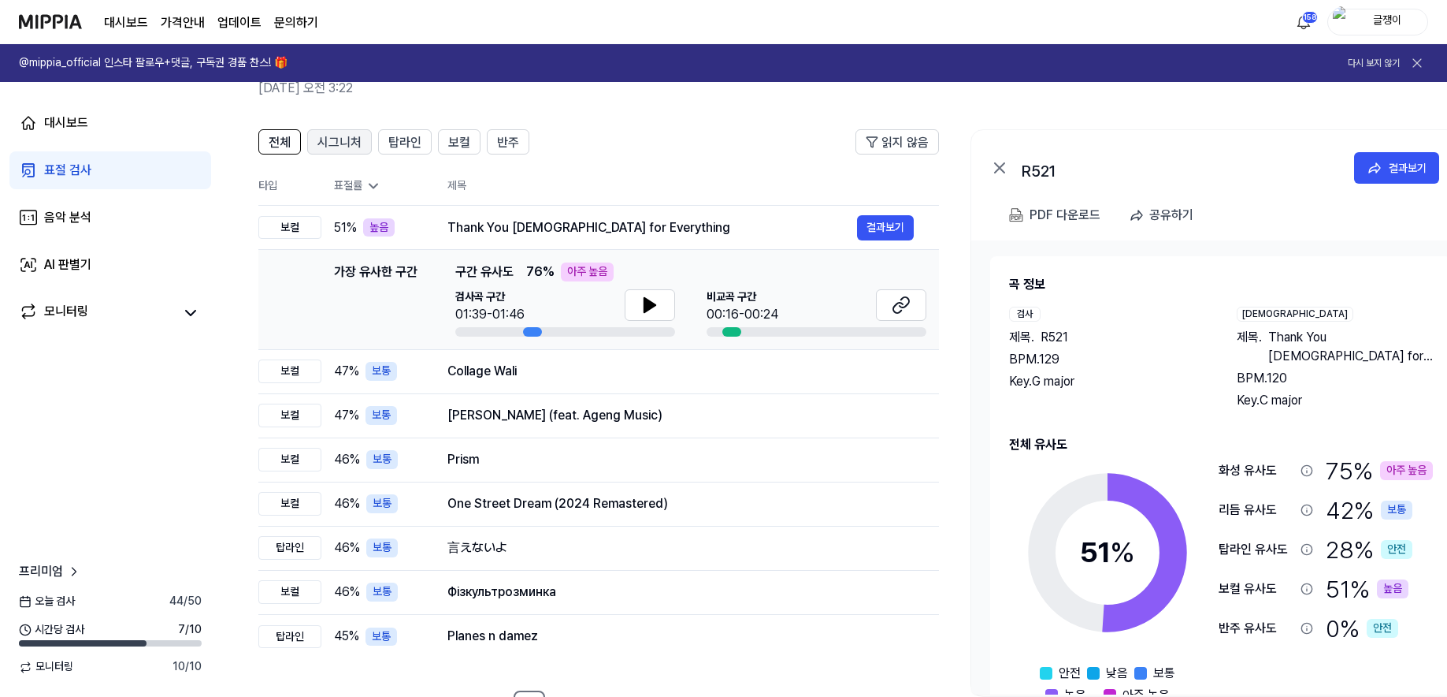
click at [348, 134] on span "시그니처" at bounding box center [340, 142] width 44 height 19
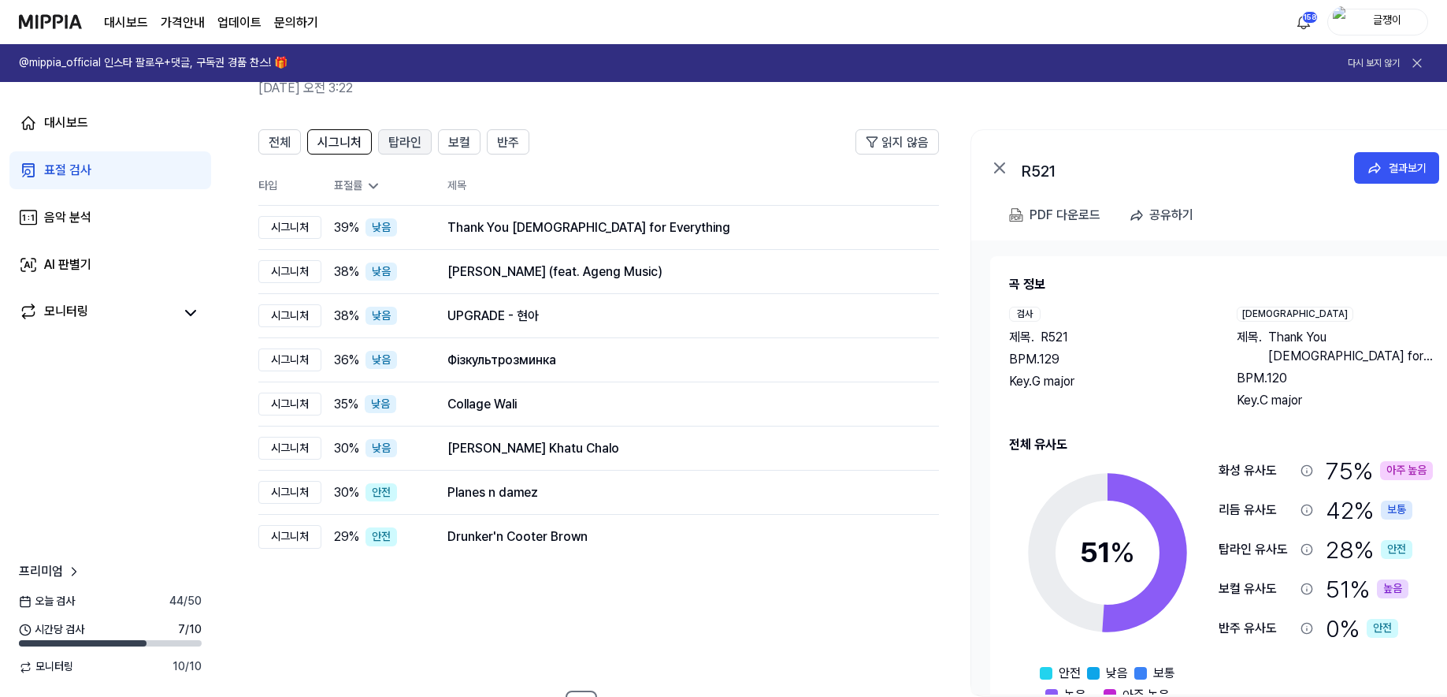
click at [399, 141] on span "탑라인" at bounding box center [404, 142] width 33 height 19
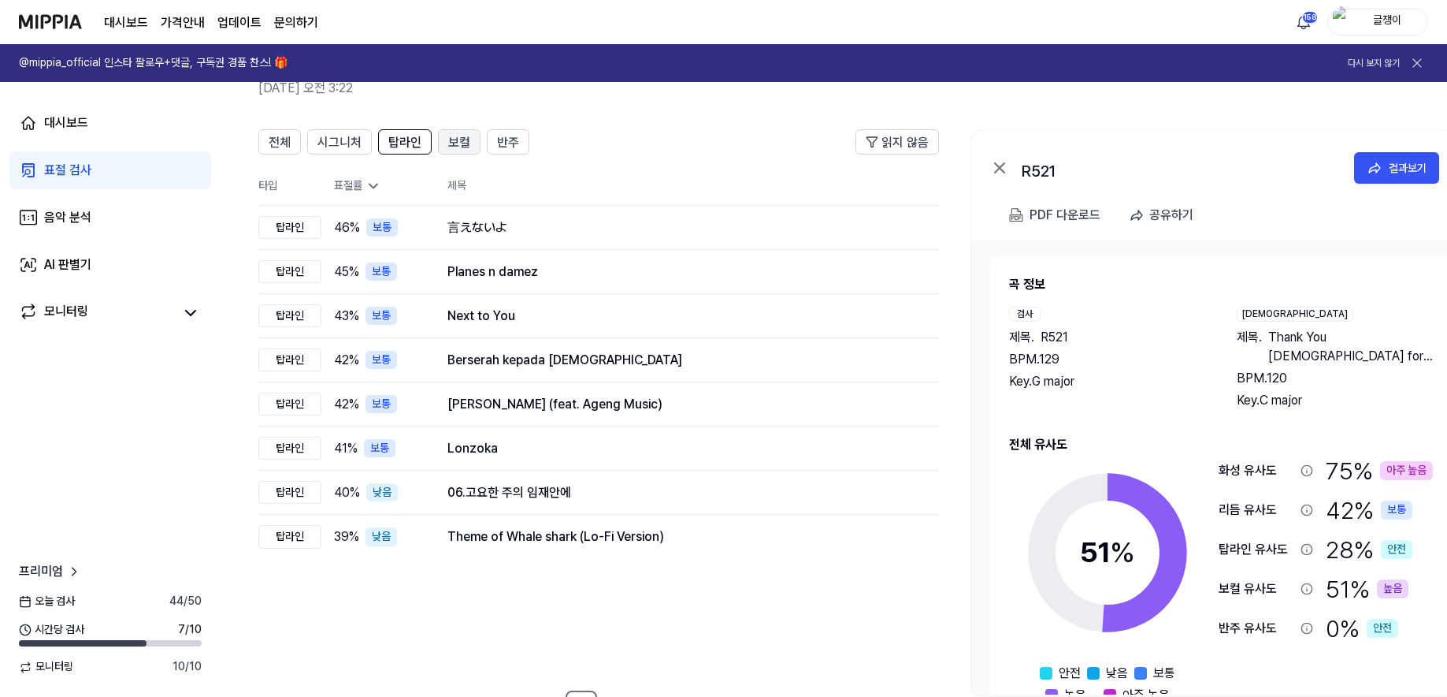
click at [450, 135] on span "보컬" at bounding box center [459, 142] width 22 height 19
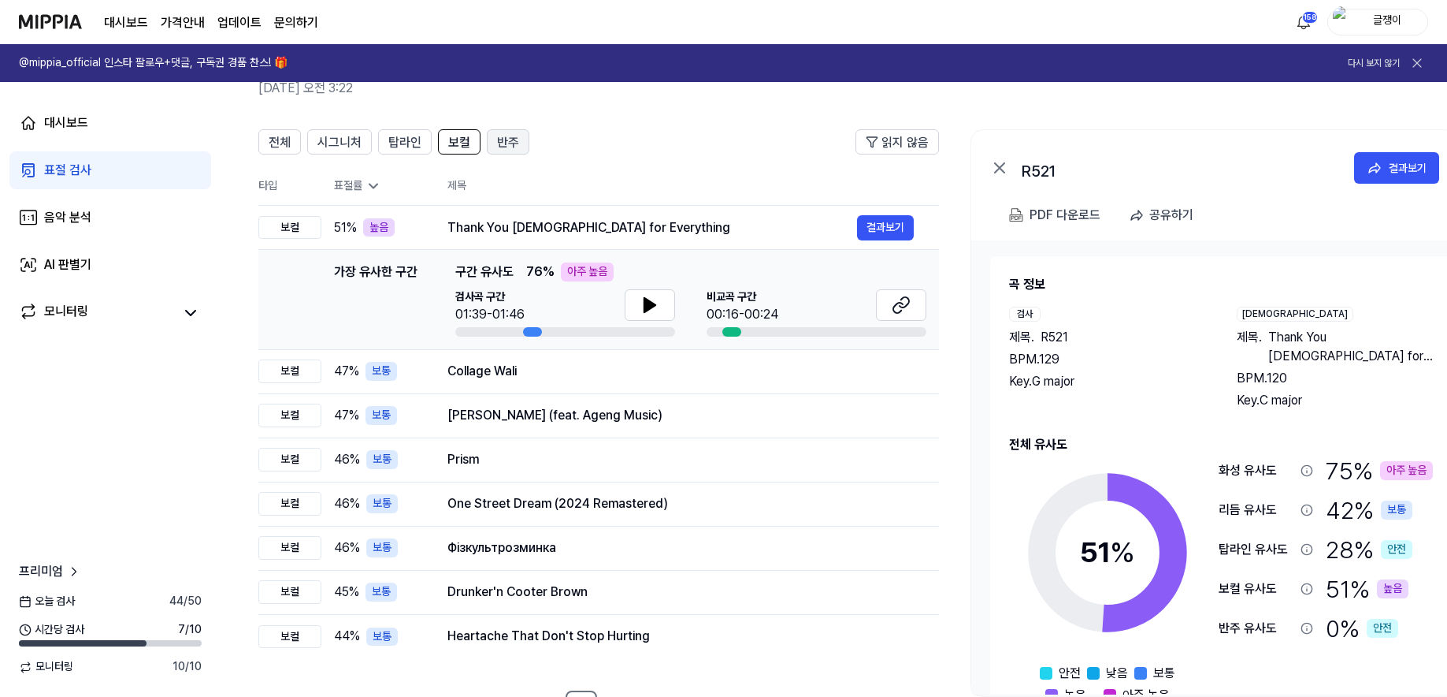
click at [512, 140] on span "반주" at bounding box center [508, 142] width 22 height 19
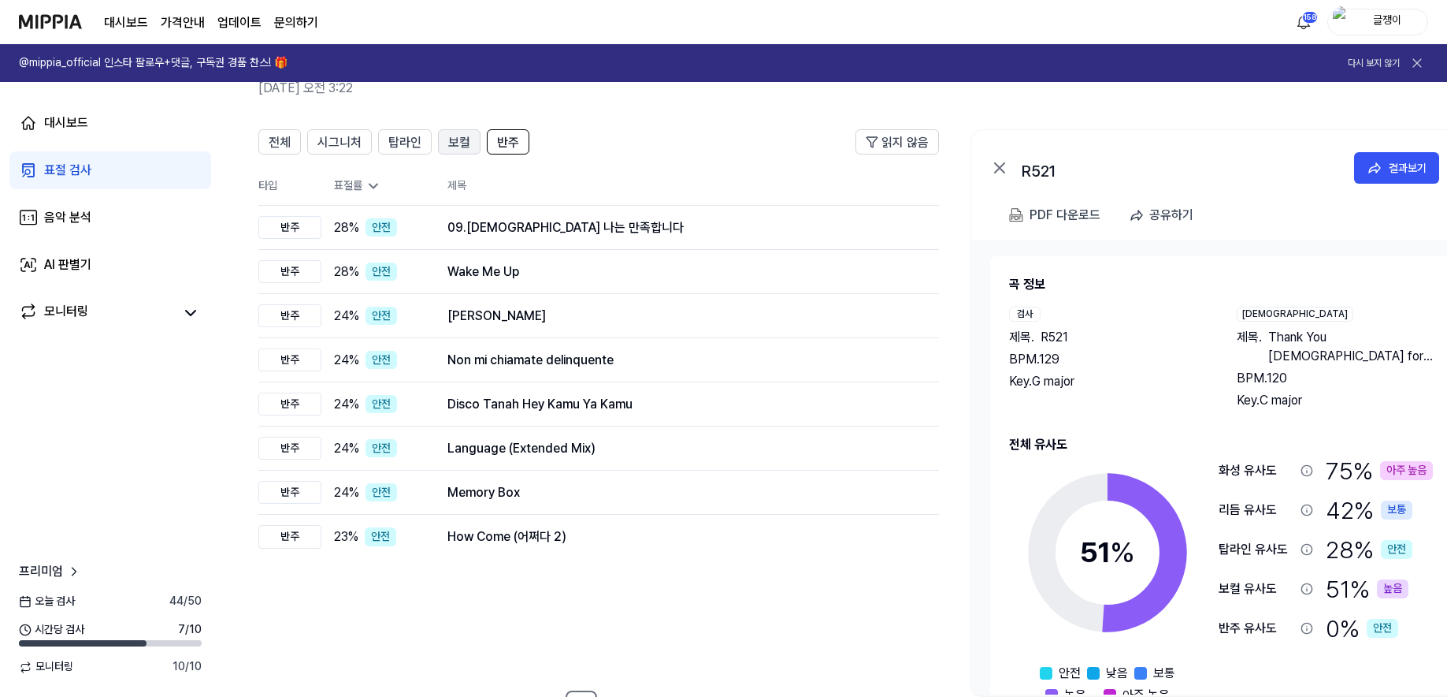
click at [460, 143] on span "보컬" at bounding box center [459, 142] width 22 height 19
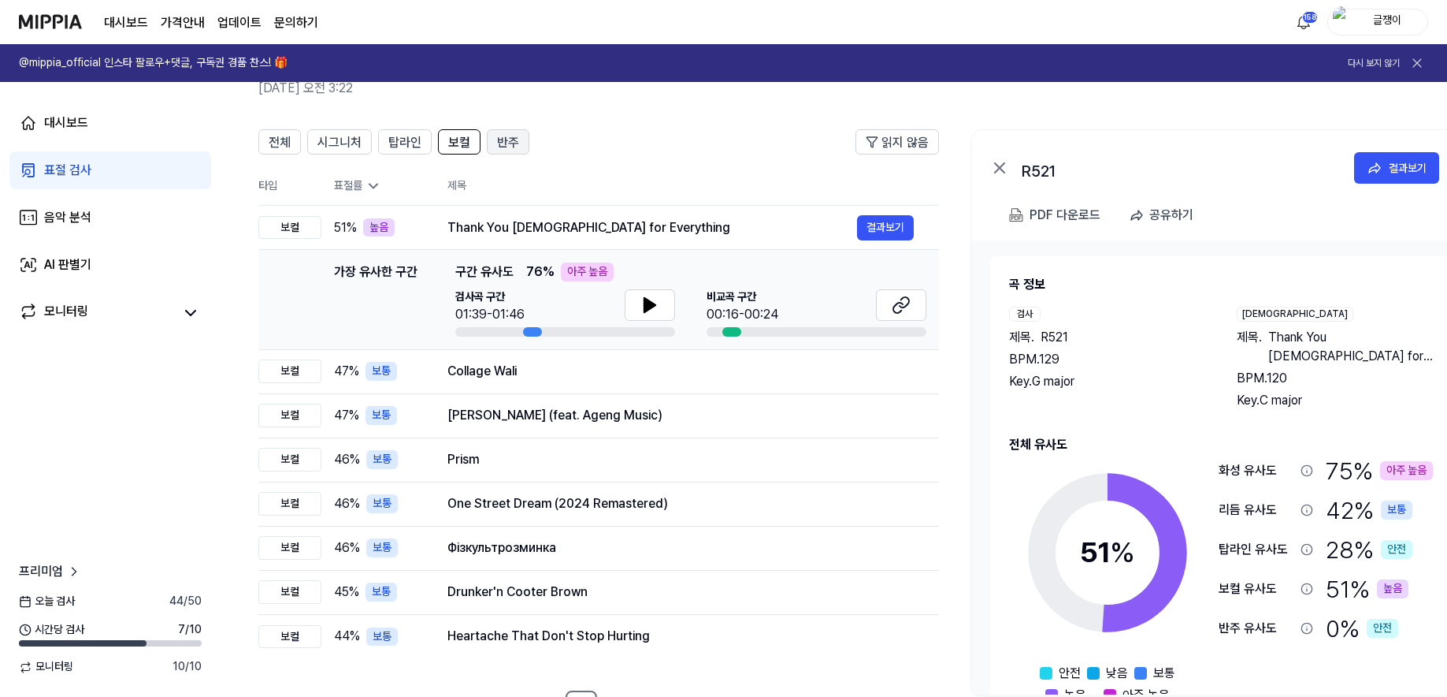
click at [512, 141] on span "반주" at bounding box center [508, 142] width 22 height 19
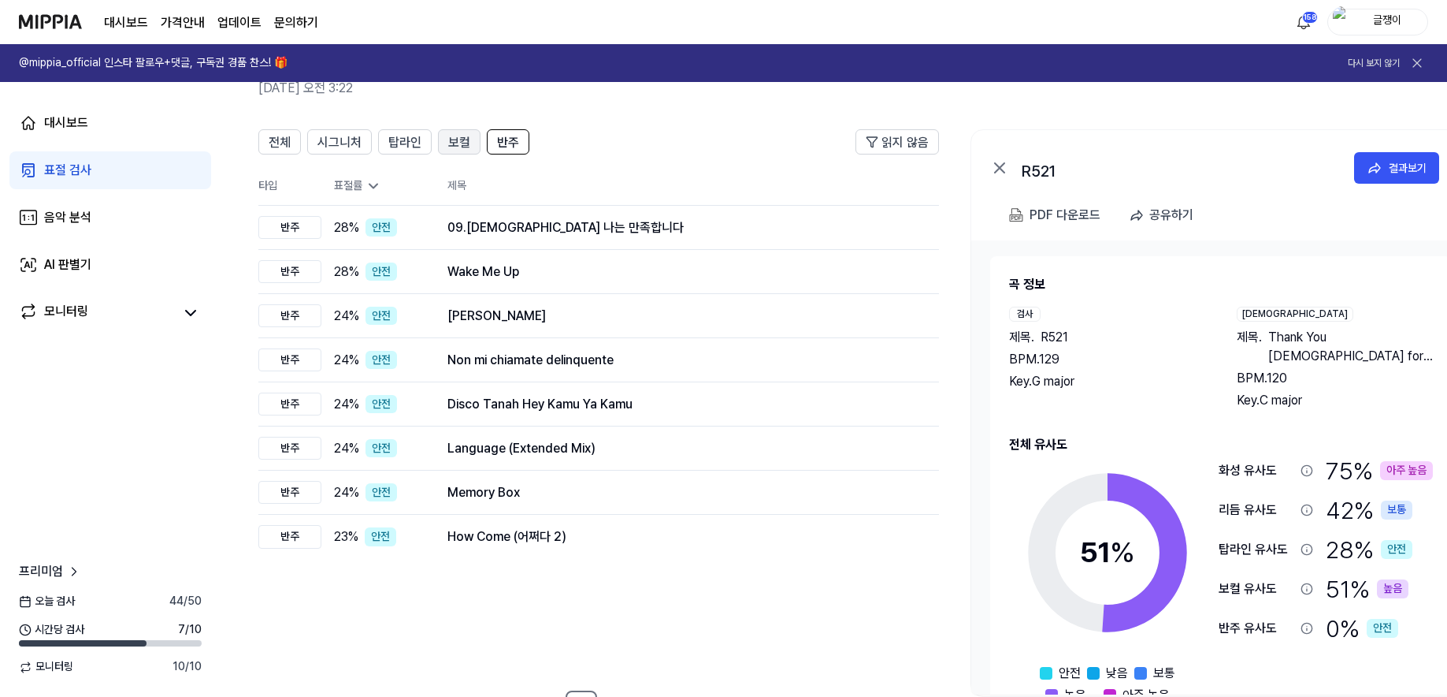
click at [446, 143] on button "보컬" at bounding box center [459, 141] width 43 height 25
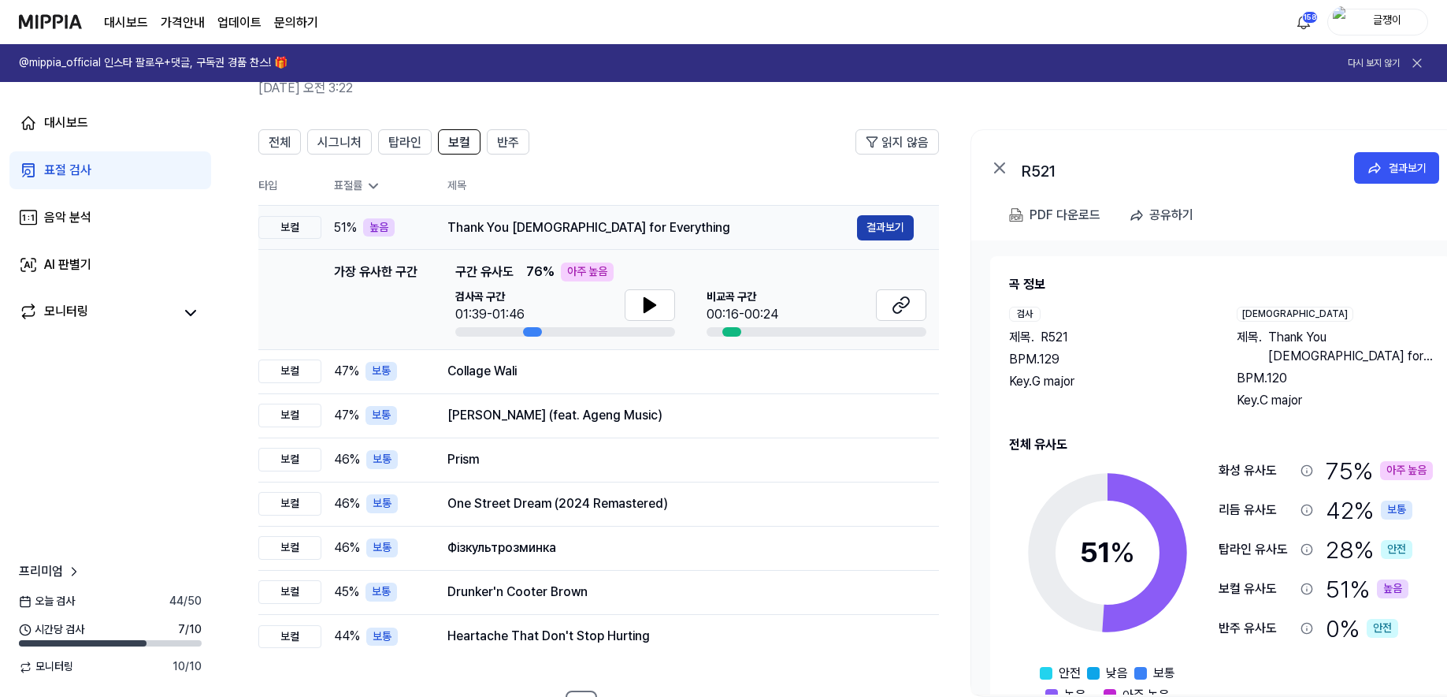
click at [880, 224] on button "결과보기" at bounding box center [885, 227] width 57 height 25
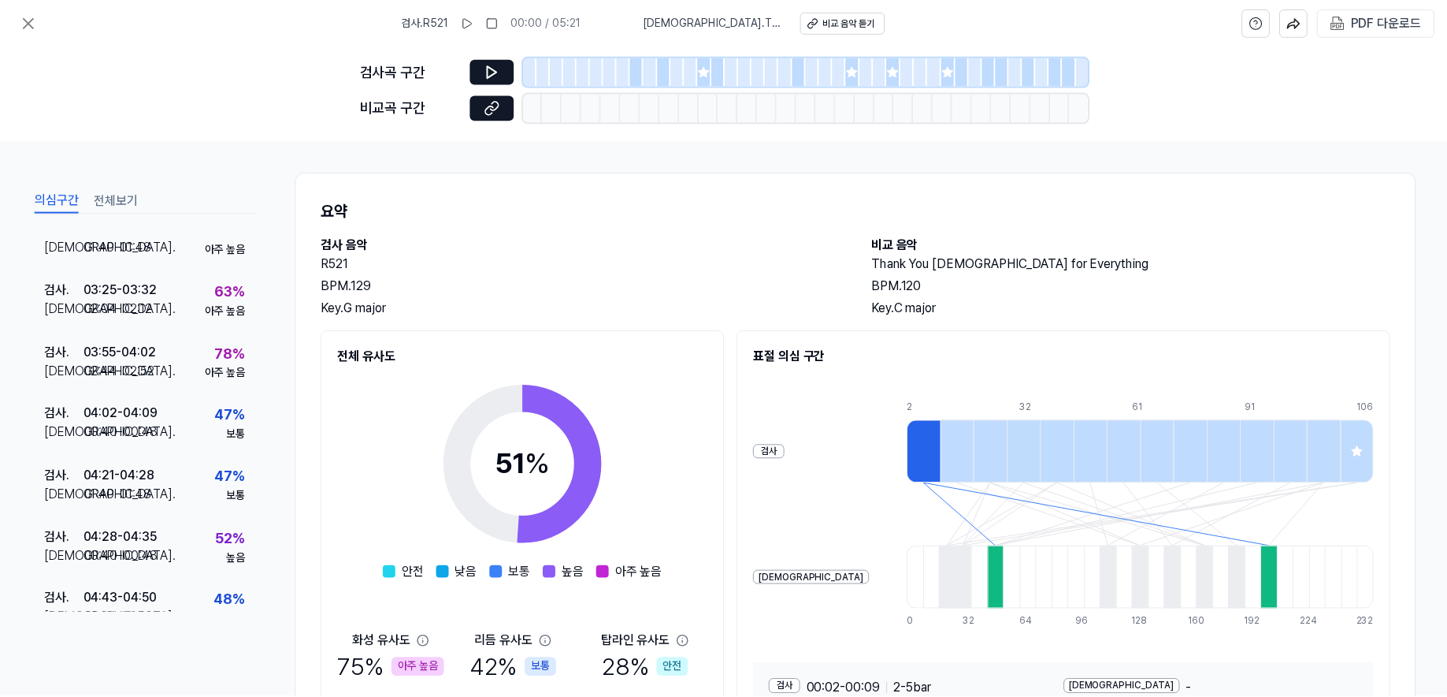
scroll to position [536, 0]
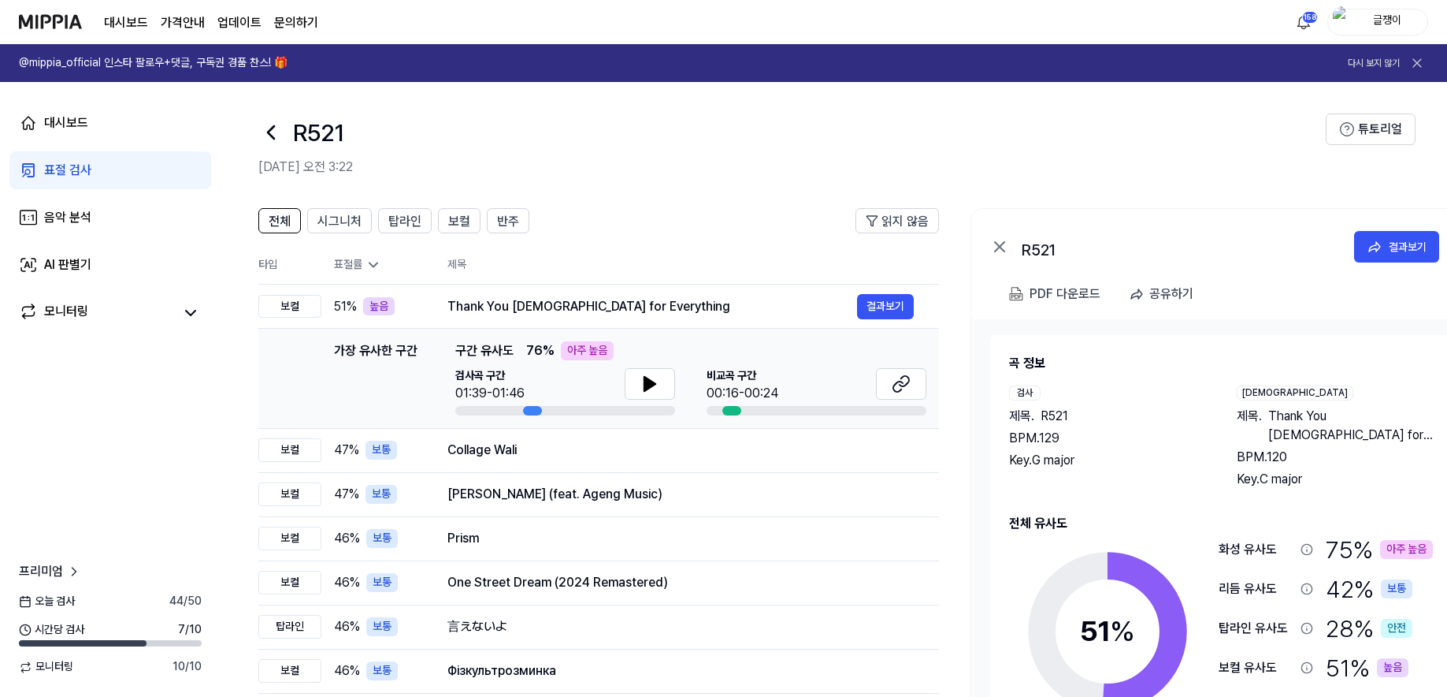
click at [75, 172] on div "표절 검사" at bounding box center [67, 170] width 47 height 19
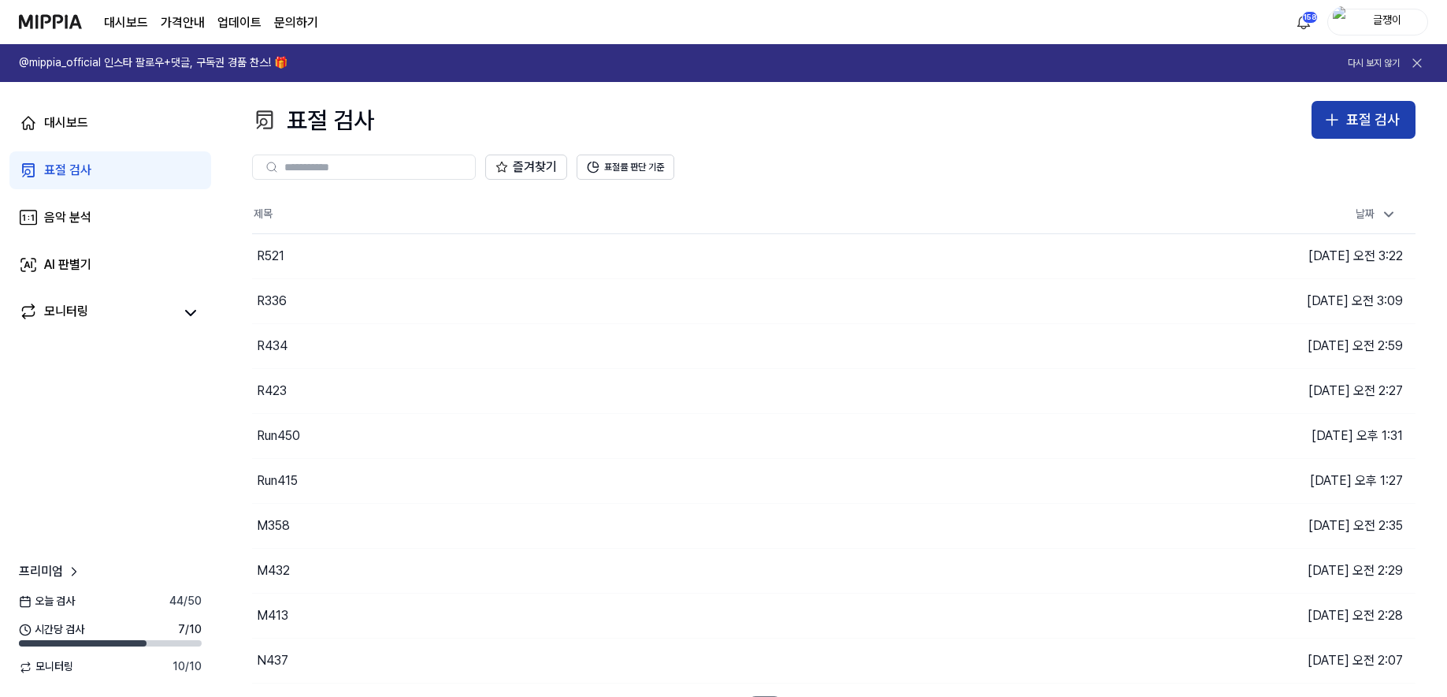
click at [1357, 124] on div "표절 검사" at bounding box center [1374, 120] width 54 height 23
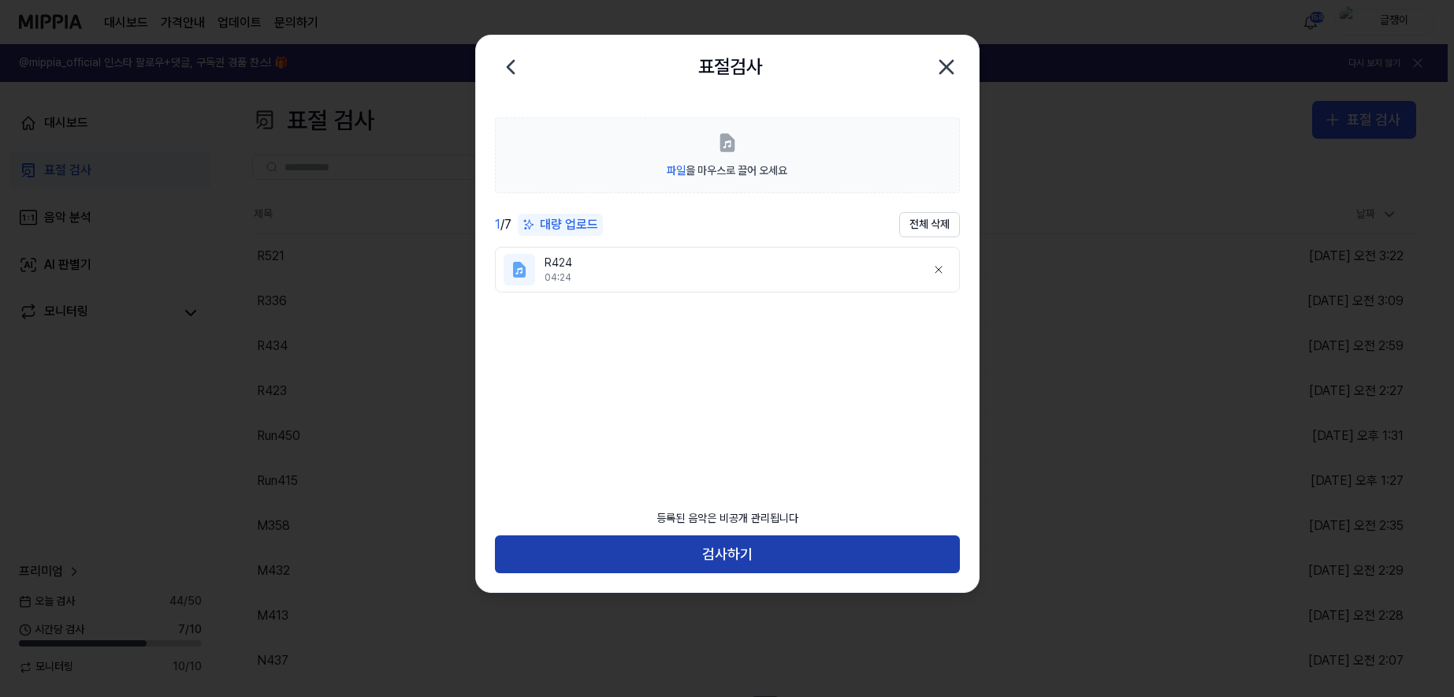
click at [737, 548] on button "검사하기" at bounding box center [727, 554] width 465 height 38
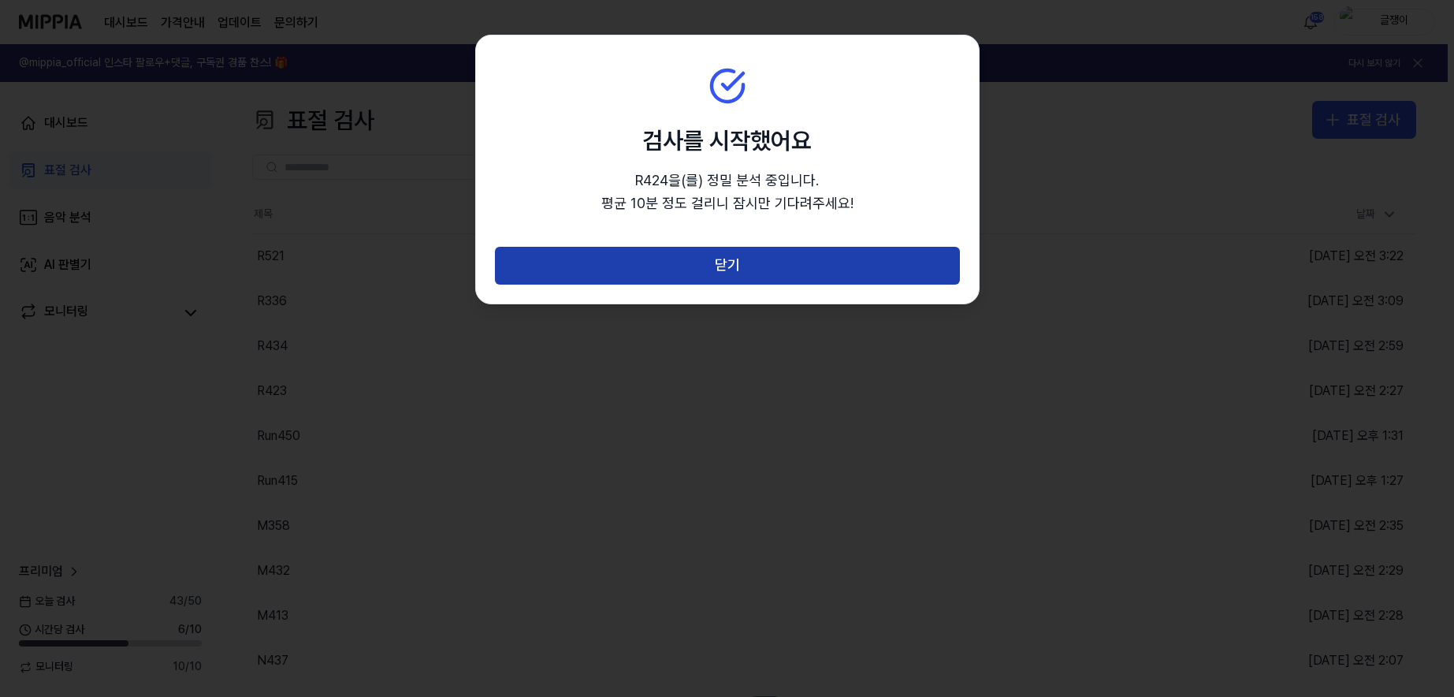
click at [740, 278] on button "닫기" at bounding box center [727, 266] width 465 height 38
